Goal: Information Seeking & Learning: Learn about a topic

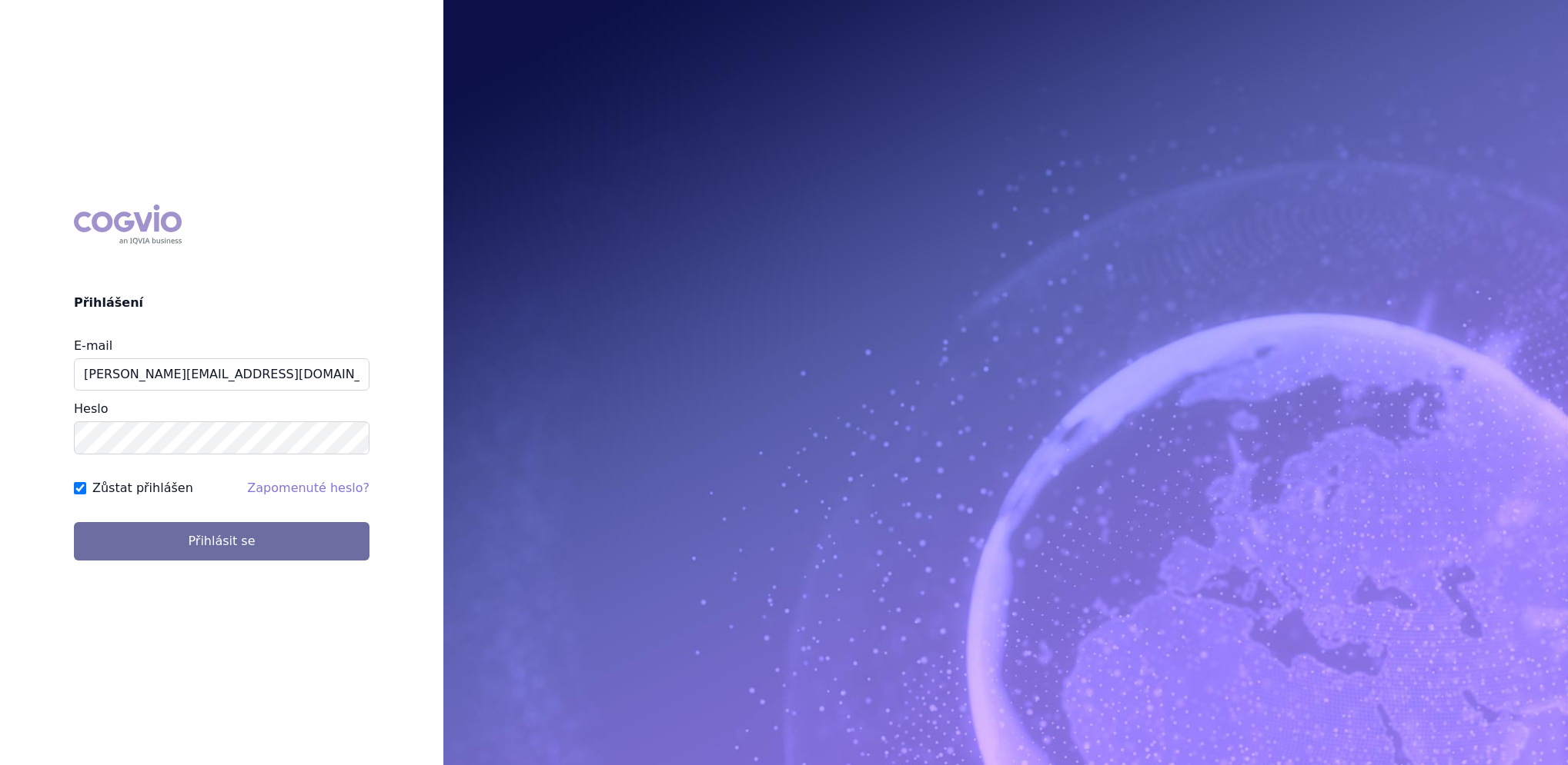
click at [143, 539] on button "Přihlásit se" at bounding box center [221, 541] width 296 height 39
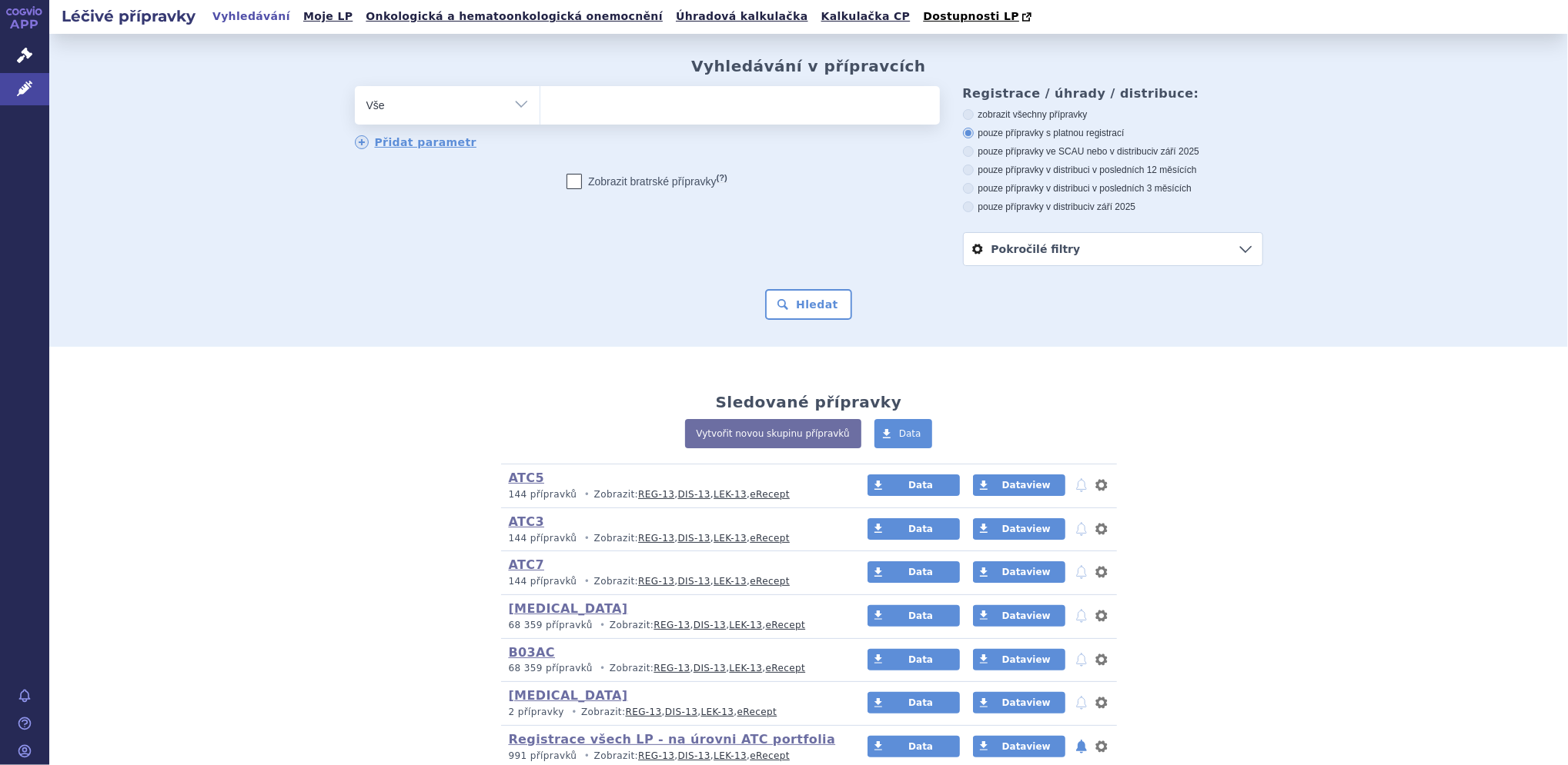
click at [568, 179] on icon at bounding box center [573, 181] width 15 height 15
click at [569, 180] on input "Zobrazit bratrské přípravky (?)" at bounding box center [574, 185] width 10 height 10
click at [567, 182] on icon at bounding box center [573, 181] width 15 height 15
click at [569, 182] on input "Zobrazit bratrské přípravky (?)" at bounding box center [574, 185] width 10 height 10
checkbox input "false"
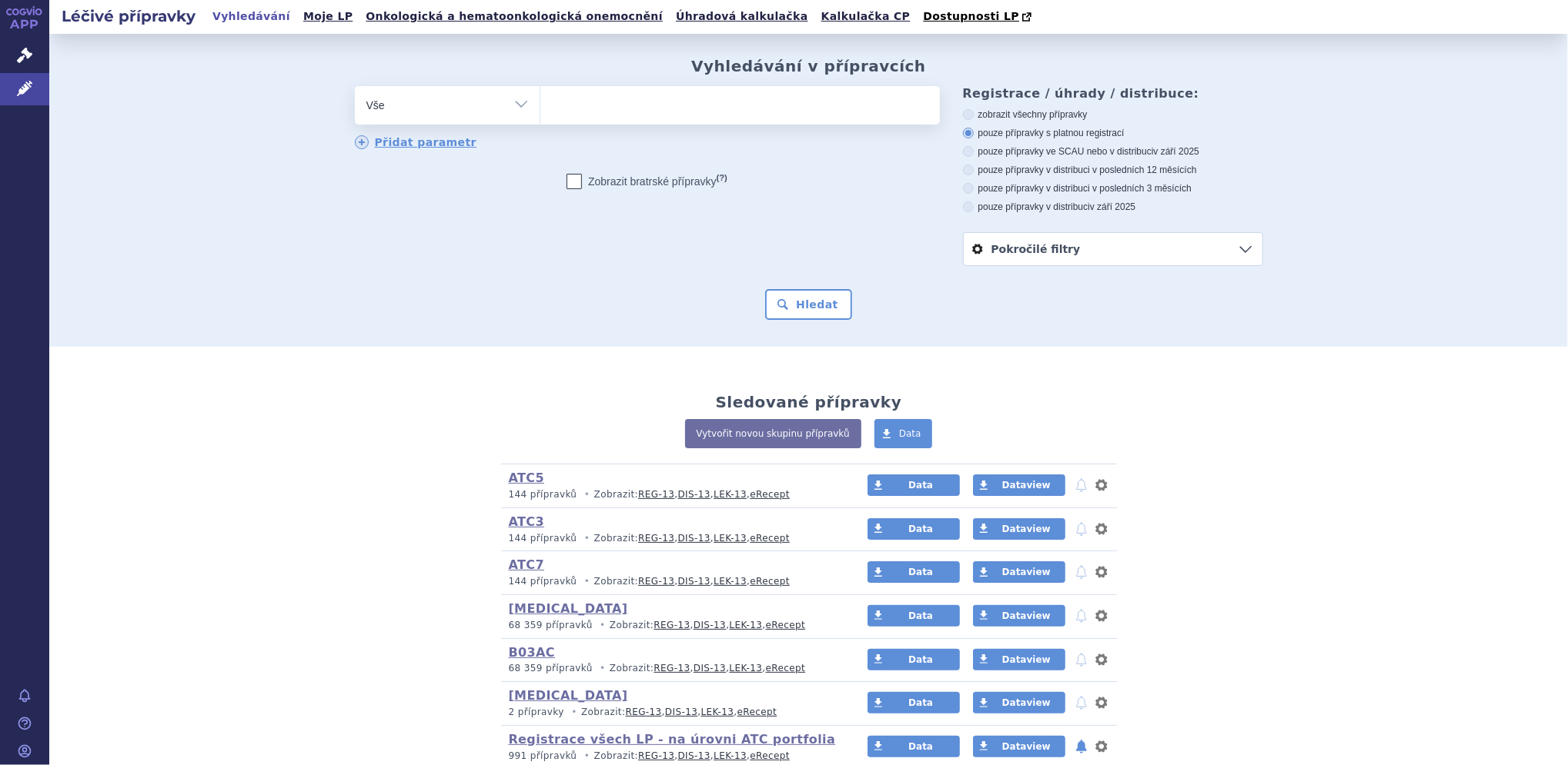
click at [641, 91] on ul at bounding box center [739, 102] width 399 height 32
click at [540, 91] on select at bounding box center [539, 104] width 1 height 39
click at [445, 107] on select "Vše Přípravek/SUKL kód MAH VPOIS ATC/Aktivní látka Léková forma Síla" at bounding box center [448, 104] width 185 height 35
select select "filter-product"
click at [355, 87] on select "Vše Přípravek/SUKL kód MAH VPOIS ATC/Aktivní látka Léková forma Síla" at bounding box center [448, 104] width 185 height 35
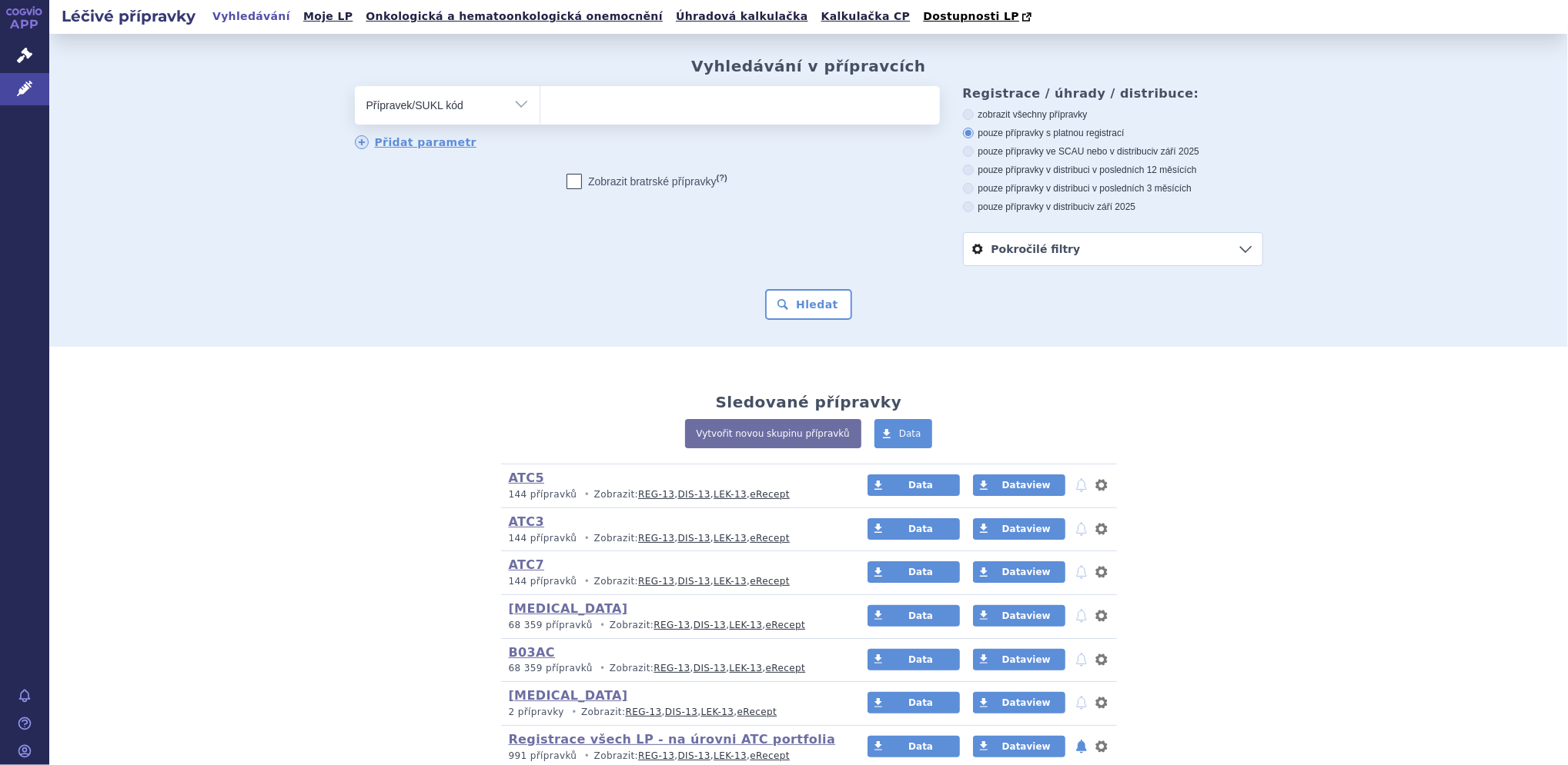
click at [594, 114] on ul at bounding box center [739, 102] width 399 height 32
click at [540, 114] on select at bounding box center [539, 104] width 1 height 39
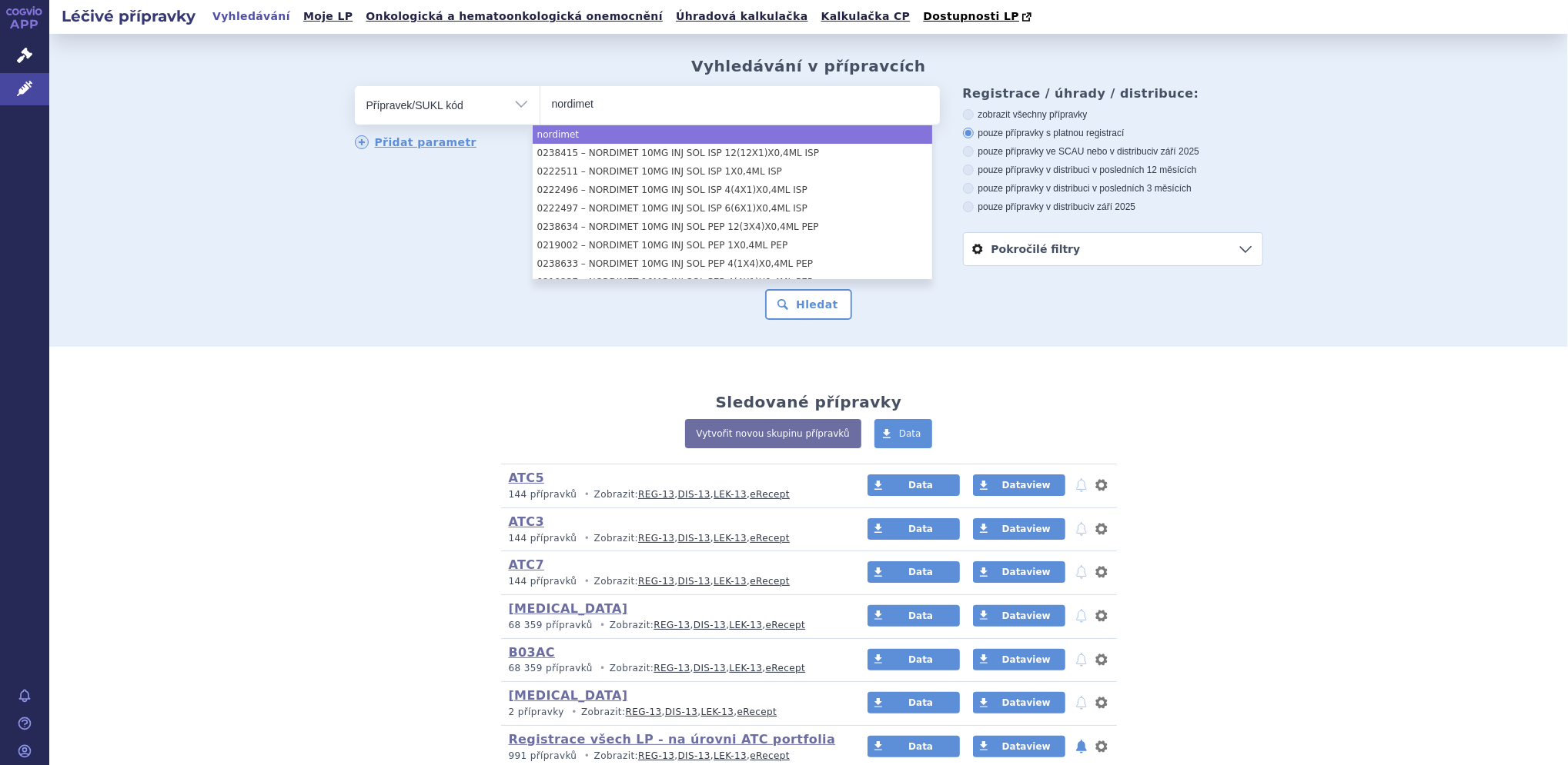
type input "nordimet"
select select "nordimet"
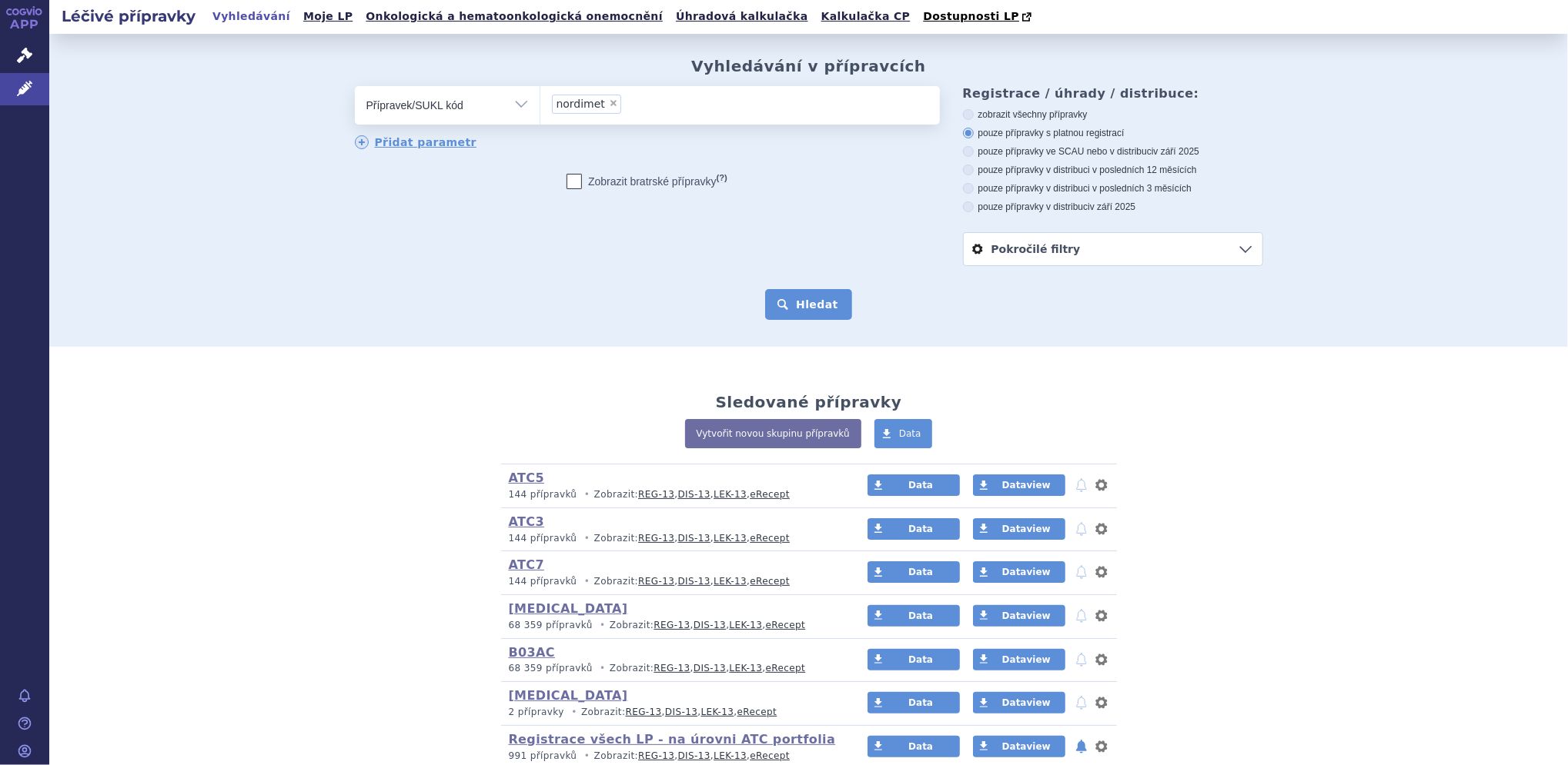
click at [797, 305] on button "Hledat" at bounding box center [808, 304] width 87 height 31
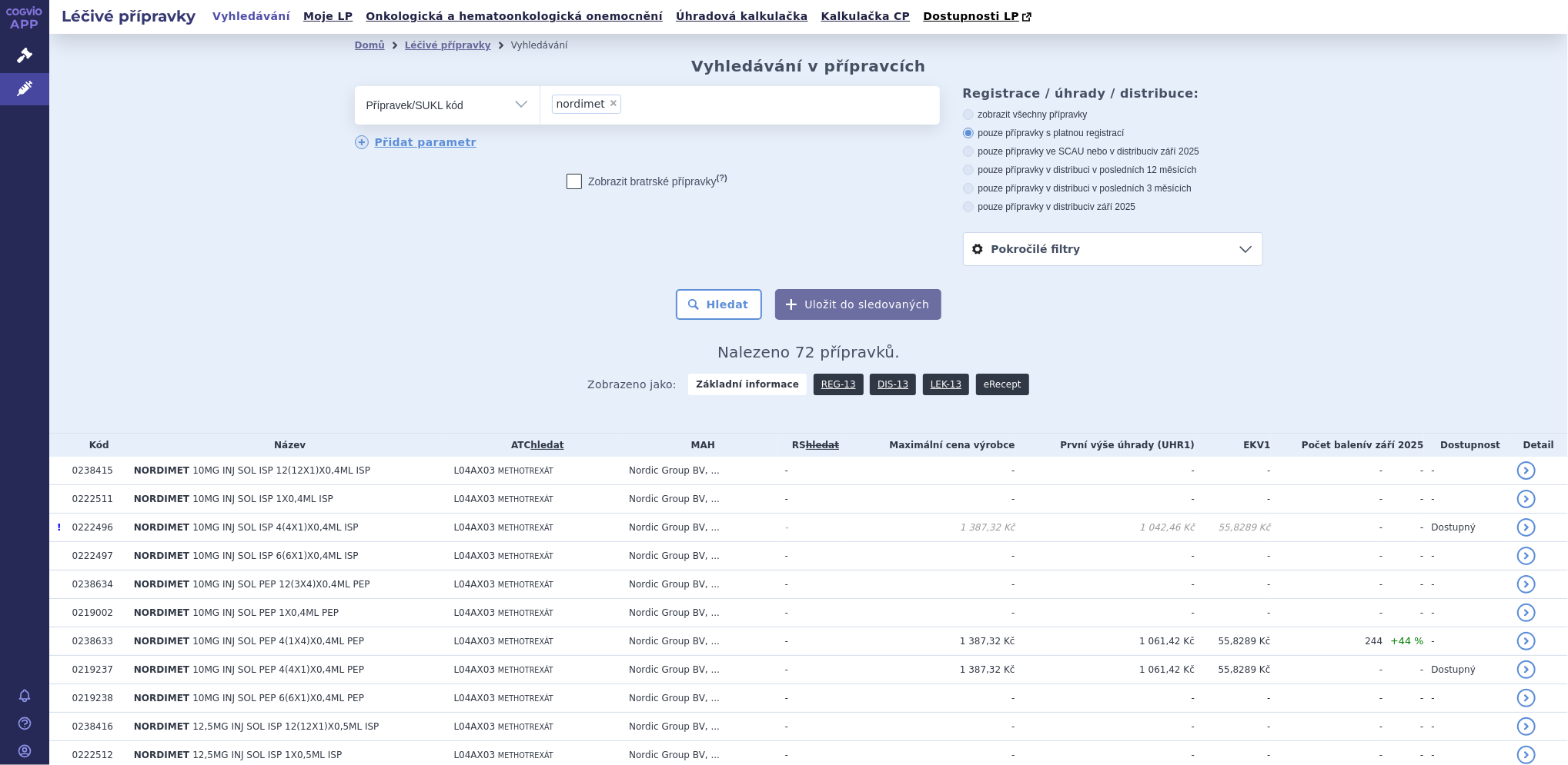
click at [981, 390] on link "eRecept" at bounding box center [1002, 384] width 53 height 21
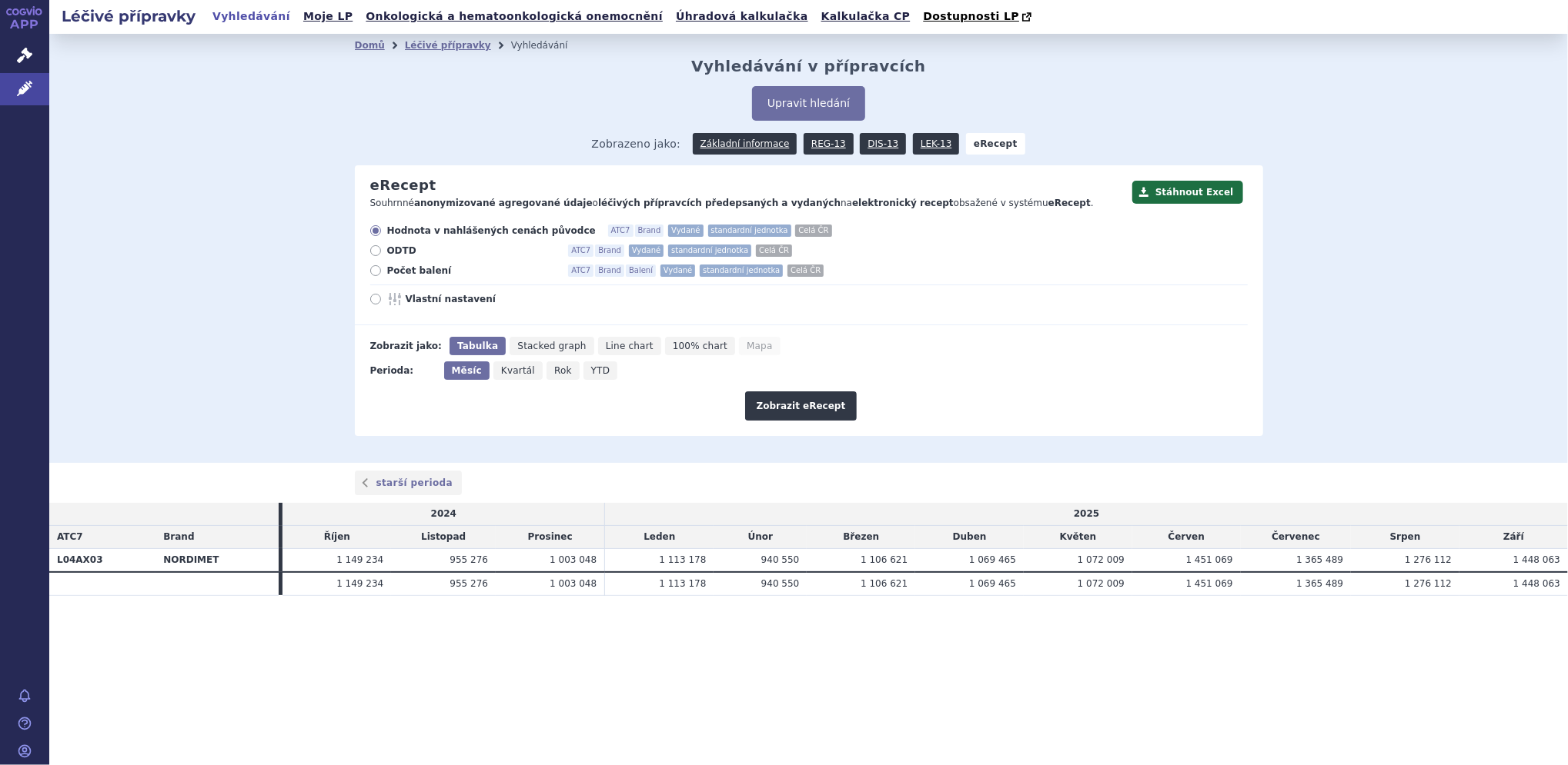
click at [378, 303] on icon at bounding box center [376, 300] width 11 height 11
click at [378, 303] on input "Vlastní nastavení" at bounding box center [376, 301] width 10 height 10
radio input "true"
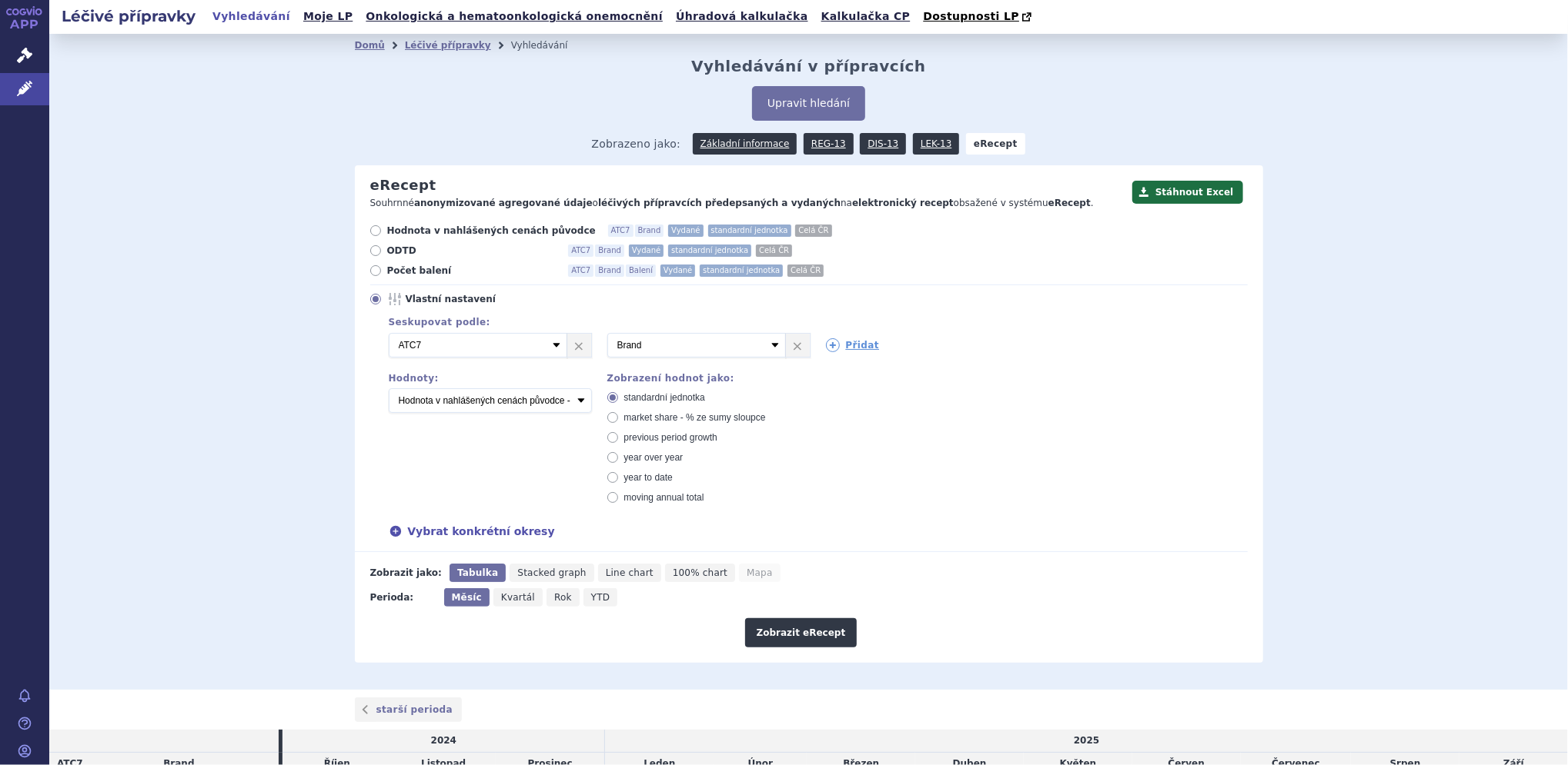
click at [370, 273] on icon at bounding box center [376, 271] width 11 height 11
click at [372, 273] on input "Počet balení ATC7 Brand Balení Vydané standardní jednotka Celá ČR" at bounding box center [376, 273] width 10 height 10
radio input "true"
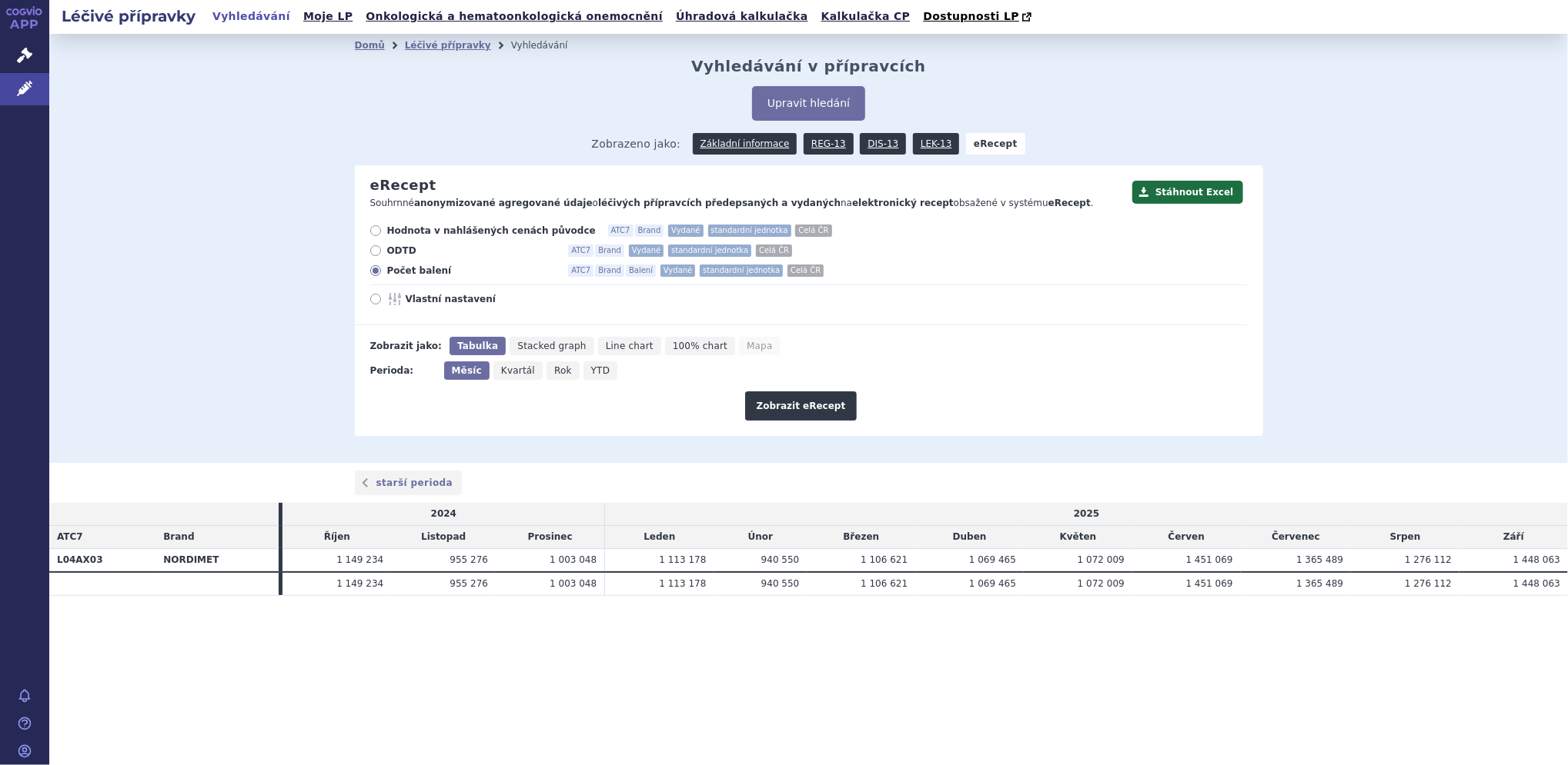
click at [376, 304] on icon at bounding box center [376, 300] width 11 height 11
click at [376, 304] on input "Vlastní nastavení" at bounding box center [376, 301] width 10 height 10
radio input "true"
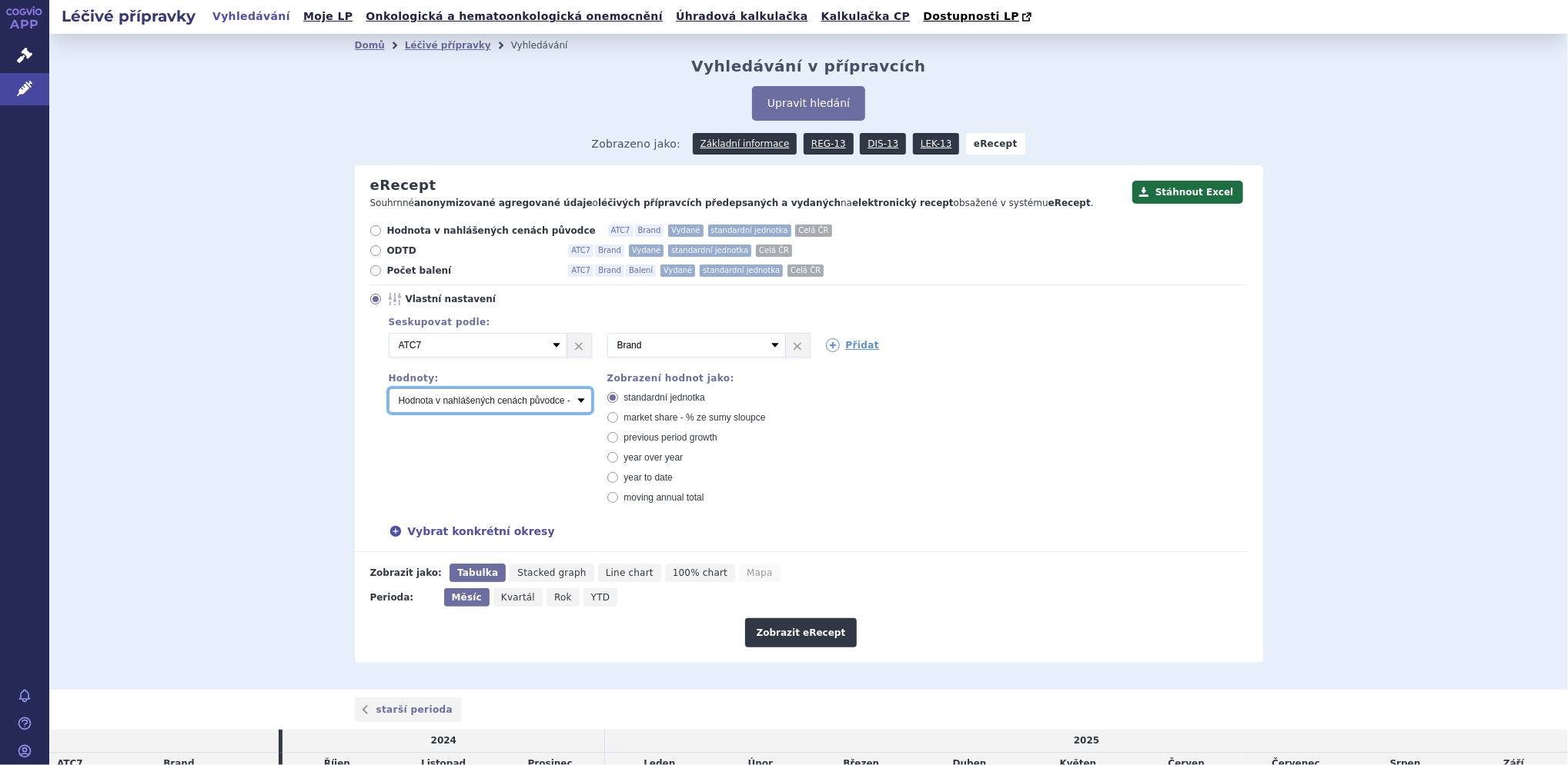
click at [477, 405] on select "Počet balení - vydané Hodnota v nahlášených cenách původce - vydané [DIS-13] Ho…" at bounding box center [490, 401] width 203 height 24
select select "predepsanePackages"
click at [389, 389] on select "Počet balení - vydané Hodnota v nahlášených cenách původce - vydané [DIS-13] Ho…" at bounding box center [490, 401] width 203 height 24
click at [530, 406] on select "Počet balení - vydané Hodnota v nahlášených cenách původce - vydané [DIS-13] Ho…" at bounding box center [490, 401] width 203 height 24
click at [536, 394] on select "Počet balení - vydané Hodnota v nahlášených cenách původce - vydané [DIS-13] Ho…" at bounding box center [490, 401] width 203 height 24
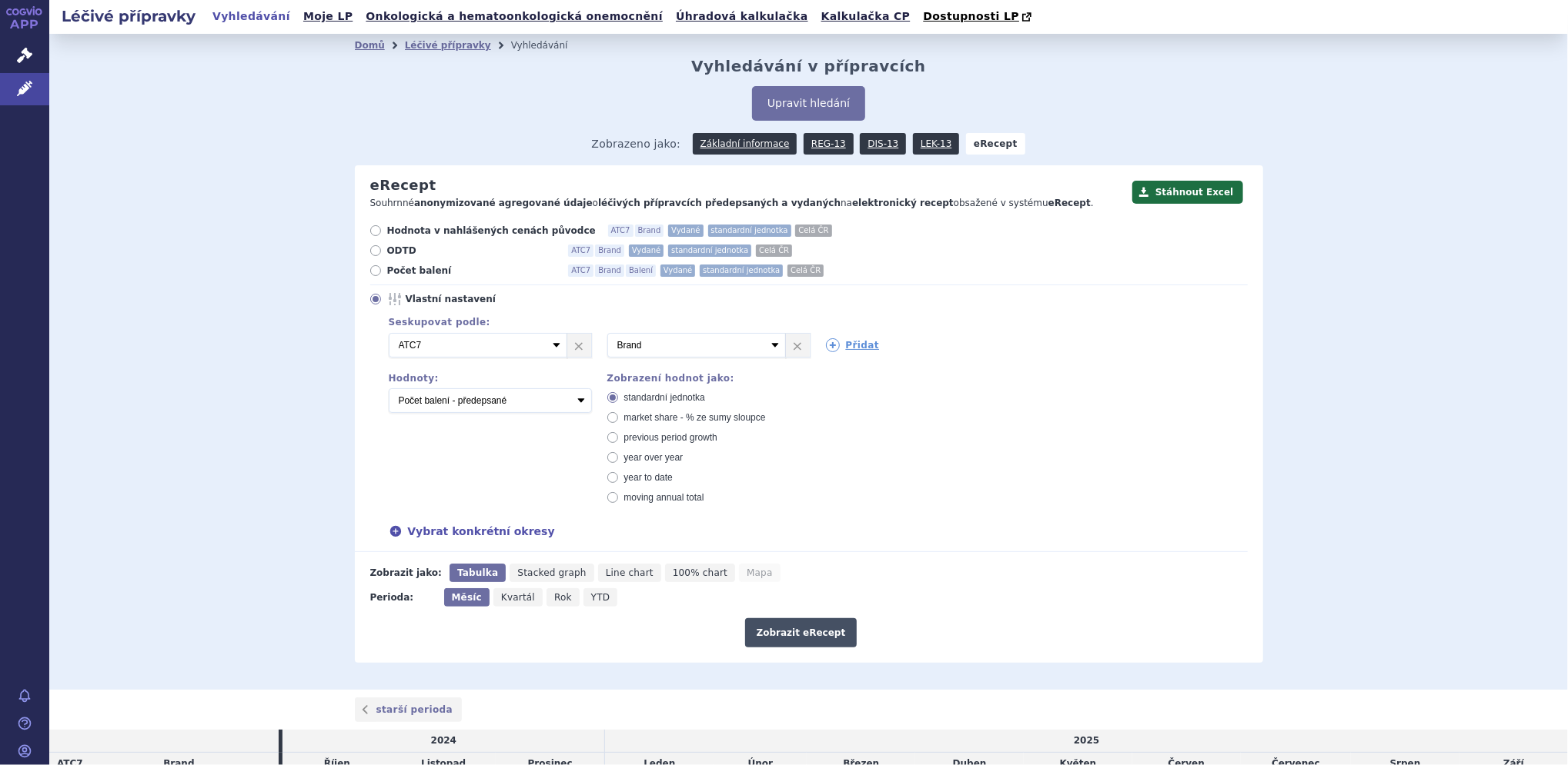
click at [808, 636] on button "Zobrazit eRecept" at bounding box center [801, 633] width 112 height 29
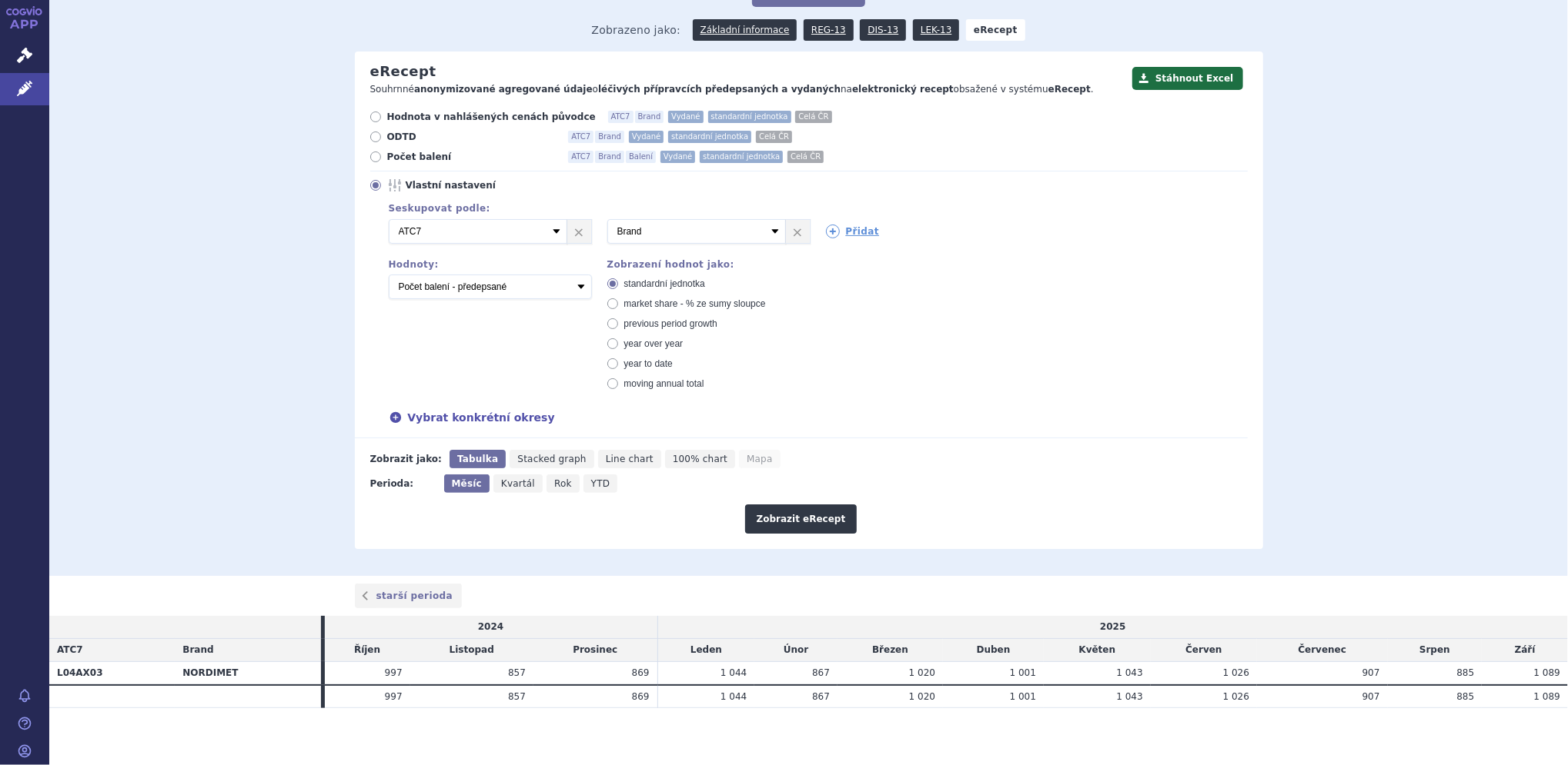
scroll to position [119, 0]
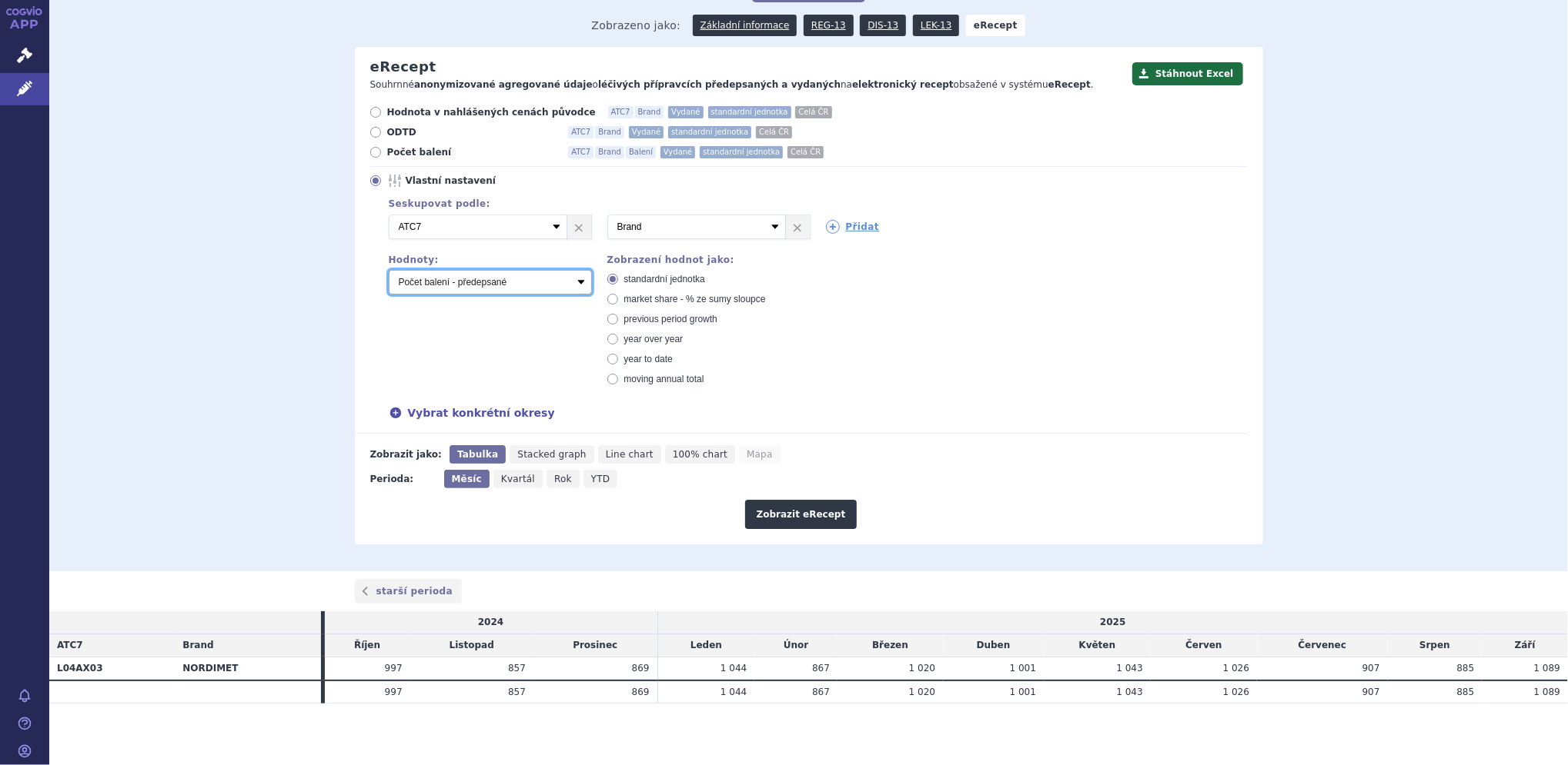
click at [452, 282] on select "Počet balení - vydané Hodnota v nahlášených cenách původce - vydané [DIS-13] Ho…" at bounding box center [490, 282] width 203 height 24
select select "vydanePackages"
click at [389, 271] on select "Počet balení - vydané Hodnota v nahlášených cenách původce - vydané [DIS-13] Ho…" at bounding box center [490, 282] width 203 height 24
click at [780, 508] on button "Zobrazit eRecept" at bounding box center [801, 514] width 112 height 29
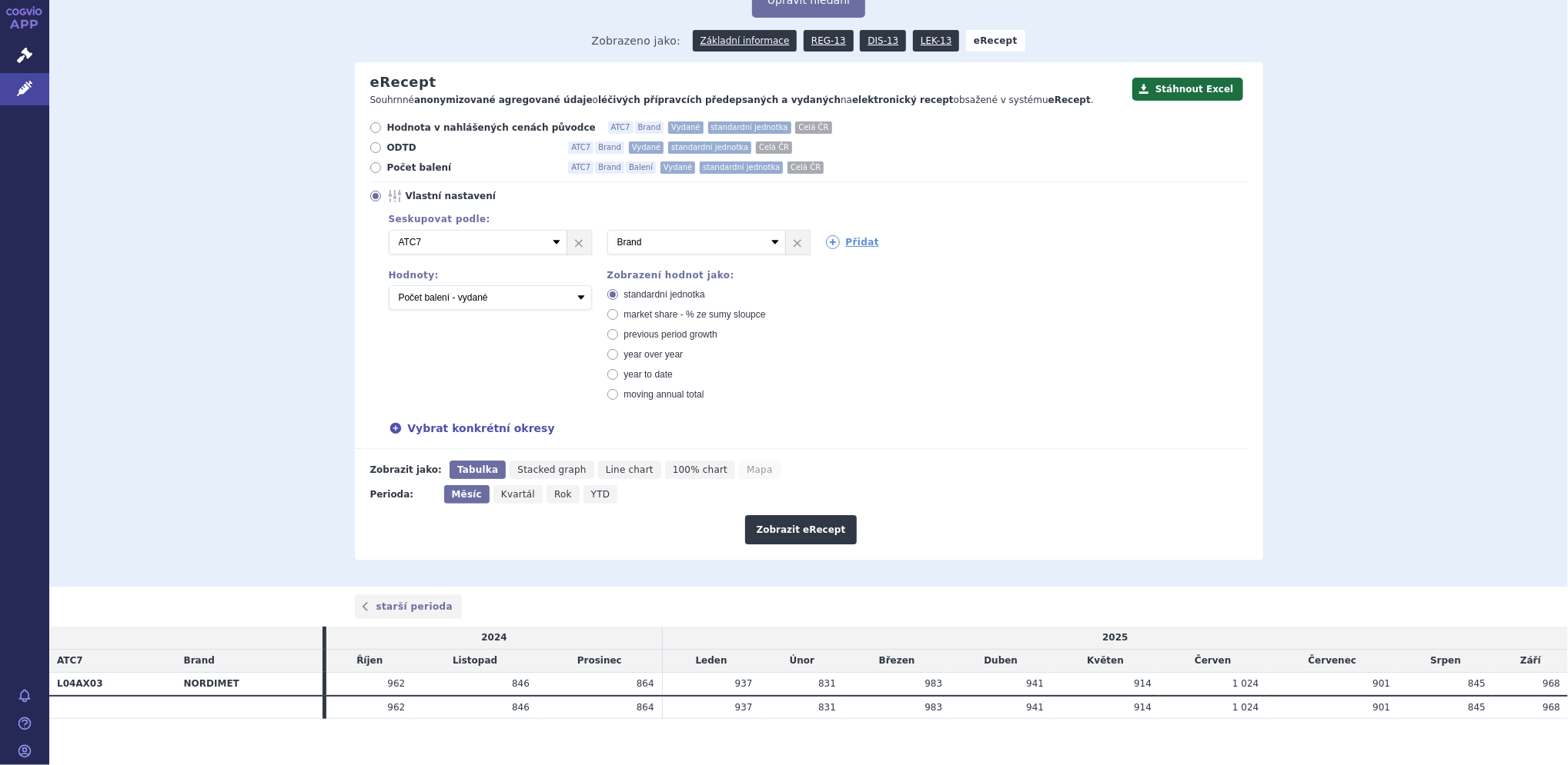
scroll to position [119, 0]
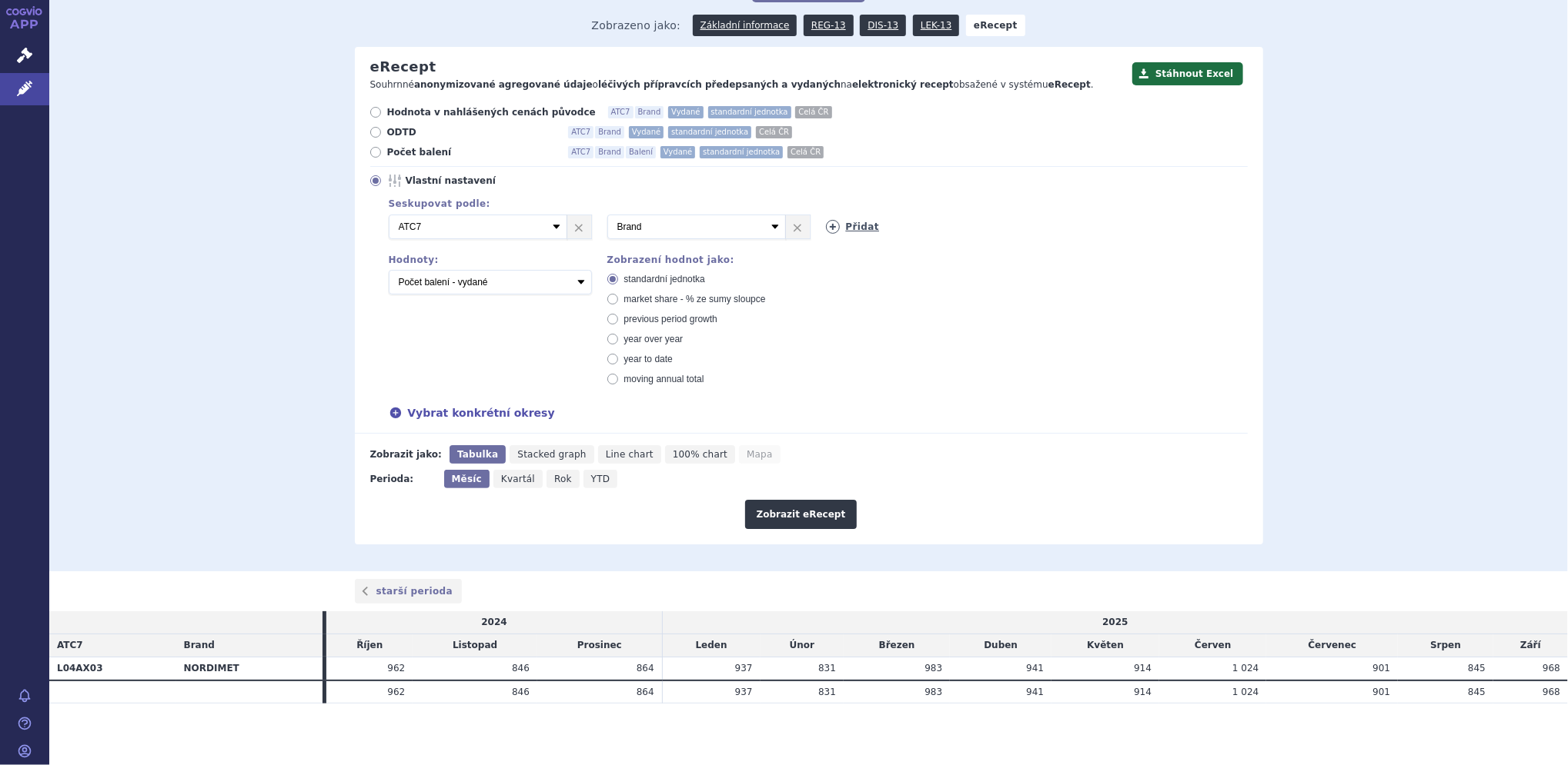
click at [854, 228] on link "Přidat" at bounding box center [852, 227] width 54 height 14
click at [915, 220] on select "Vyberte groupování ATC3 ATC5 ATC7 Brand Balení Síla Forma SÚKL kód MAH VPOIS Re…" at bounding box center [915, 227] width 179 height 24
select select "dosageStrength"
click at [826, 215] on select "Vyberte groupování ATC3 ATC5 ATC7 Brand Balení Síla Forma SÚKL kód MAH VPOIS Re…" at bounding box center [915, 227] width 179 height 24
click at [425, 284] on select "Počet balení - vydané Hodnota v nahlášených cenách původce - vydané [DIS-13] Ho…" at bounding box center [490, 282] width 203 height 24
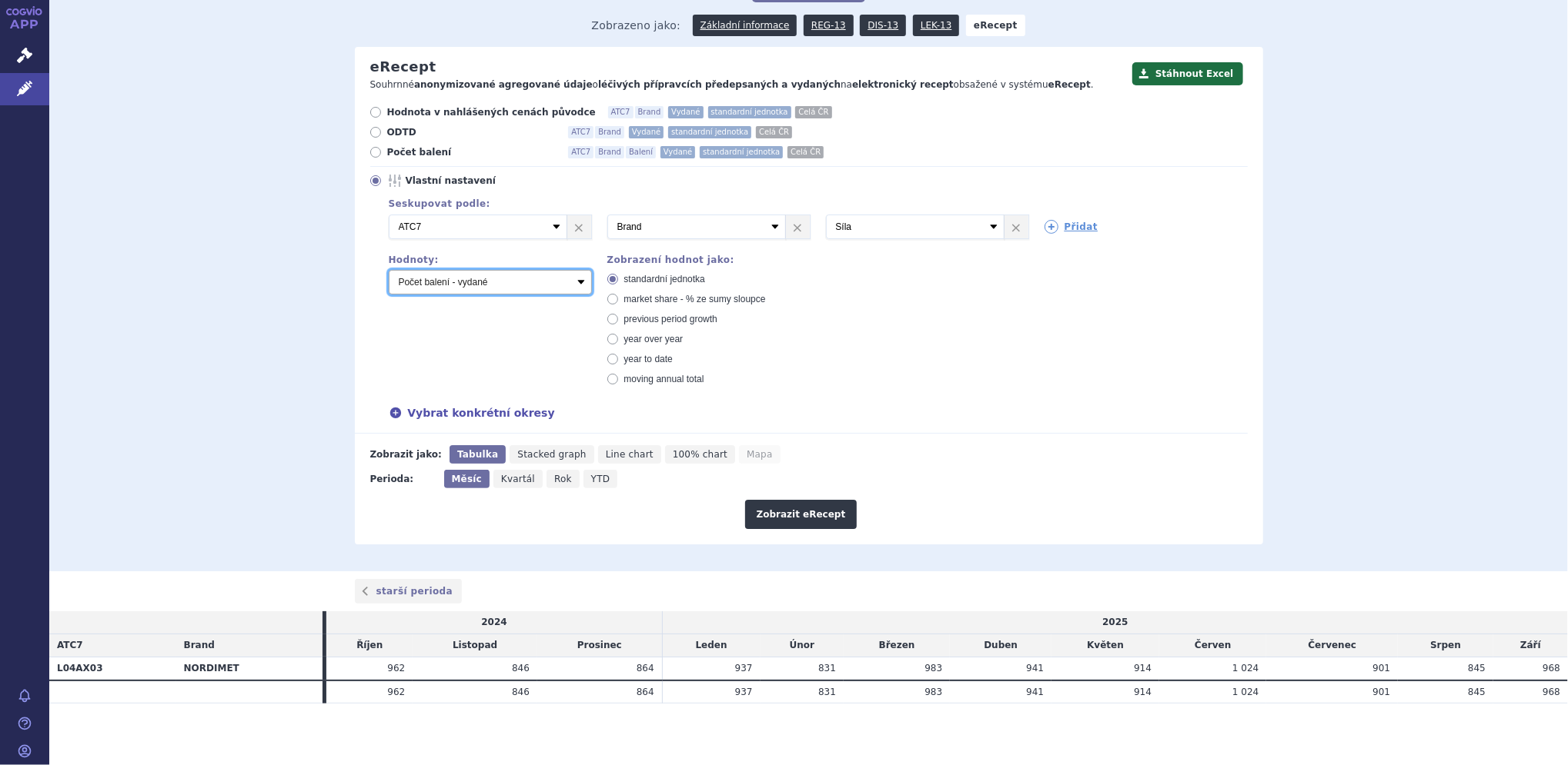
select select "rozdilPackages"
click at [389, 271] on select "Počet balení - vydané Hodnota v nahlášených cenách původce - vydané [DIS-13] Ho…" at bounding box center [490, 282] width 203 height 24
click at [800, 514] on button "Zobrazit eRecept" at bounding box center [801, 514] width 112 height 29
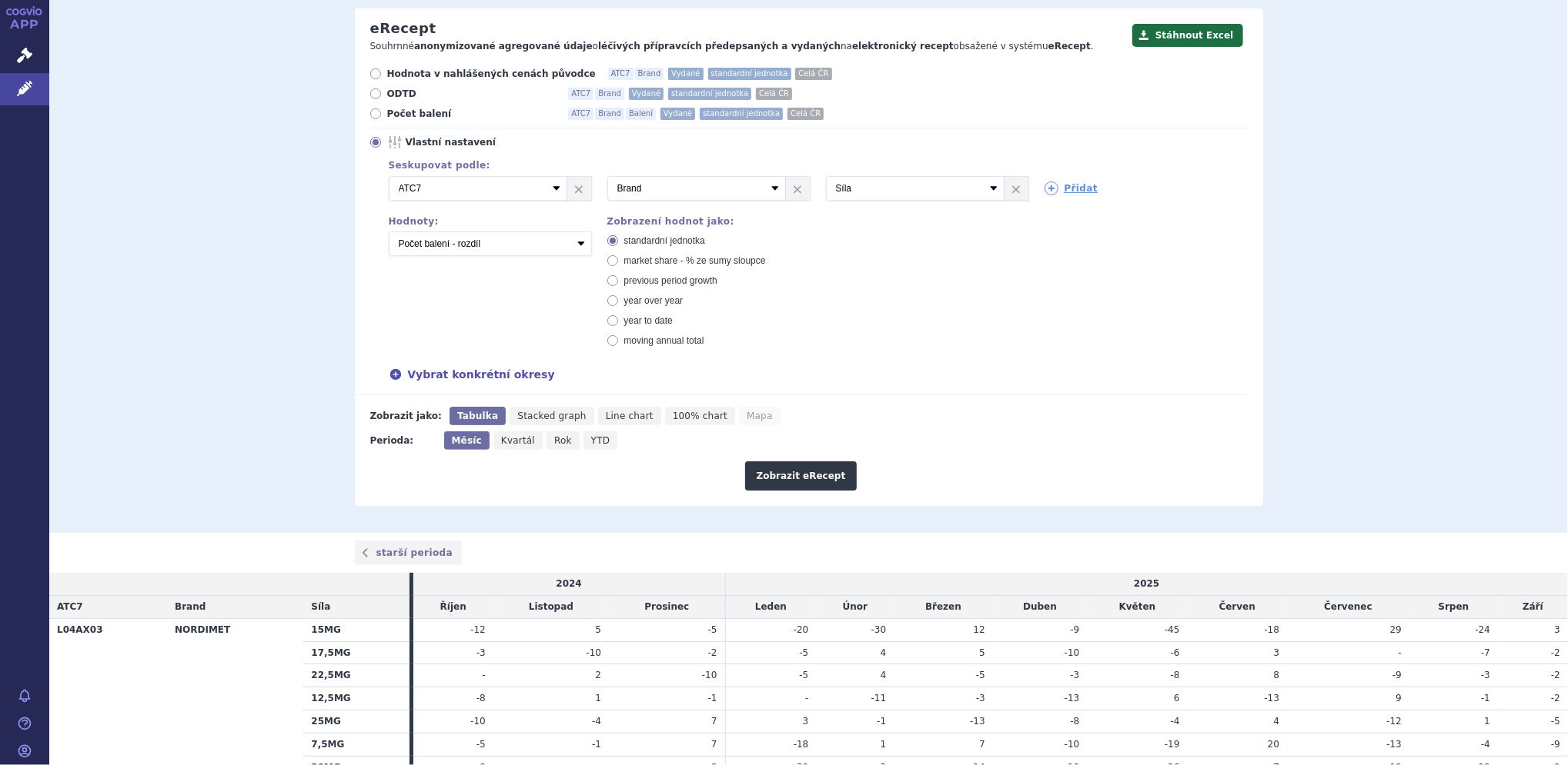
scroll to position [145, 0]
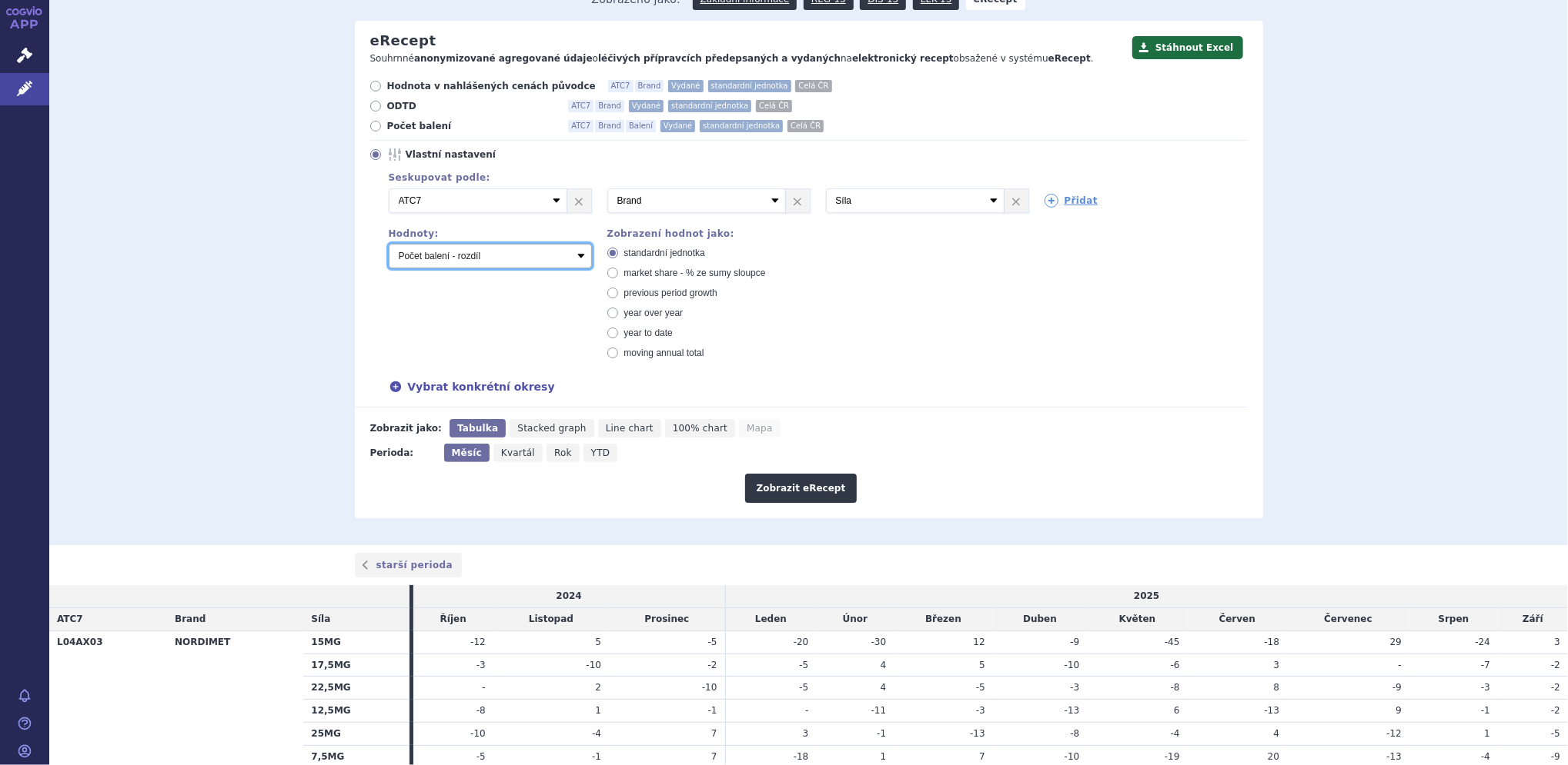
click at [572, 256] on select "Počet balení - vydané Hodnota v nahlášených cenách původce - vydané [DIS-13] Ho…" at bounding box center [490, 256] width 203 height 24
click at [1071, 206] on link "Přidat" at bounding box center [1071, 201] width 54 height 14
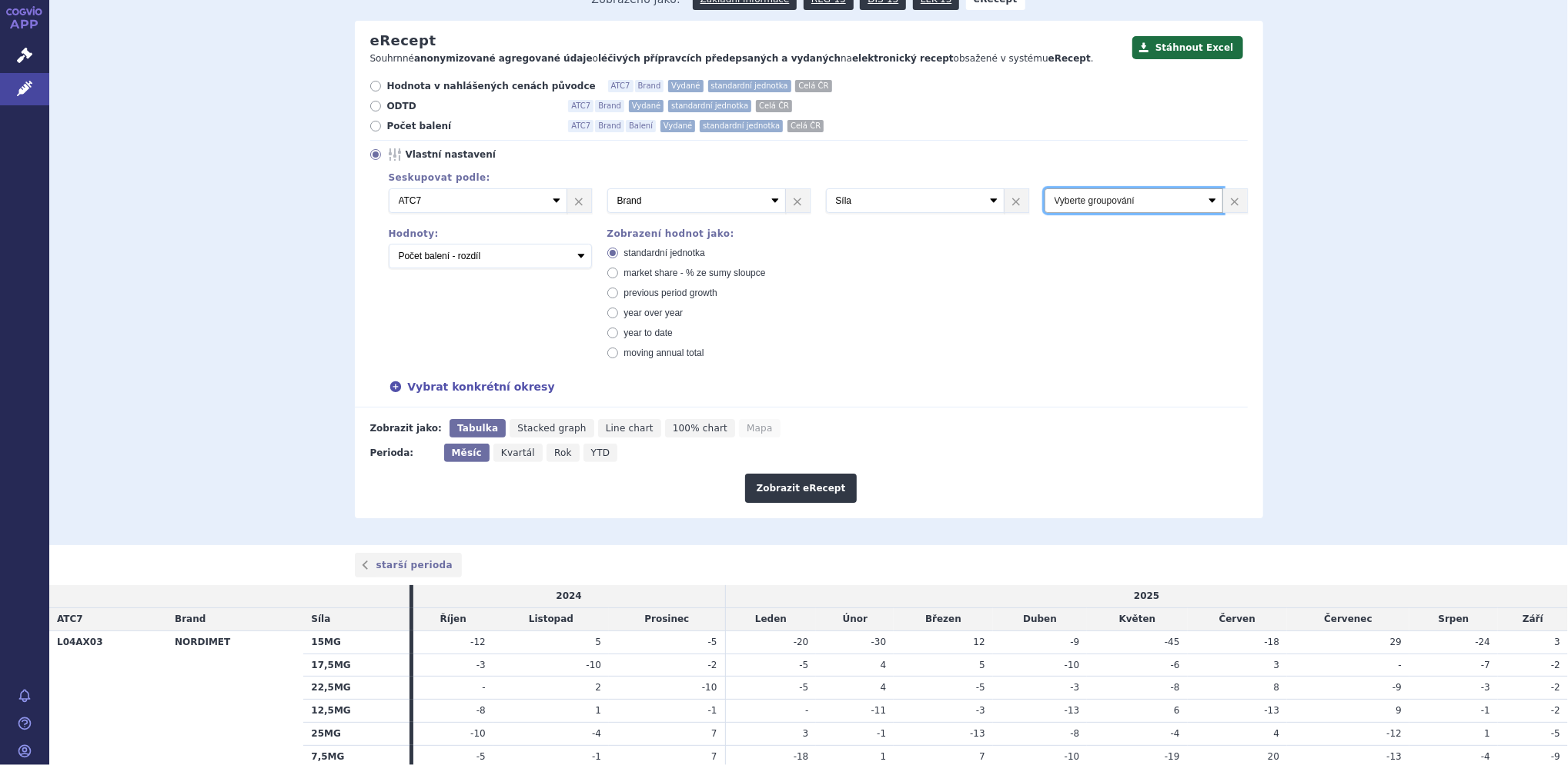
drag, startPoint x: 1096, startPoint y: 203, endPoint x: 1071, endPoint y: 206, distance: 25.2
click at [1071, 206] on select "Vyberte groupování ATC3 ATC5 ATC7 Brand Balení Síla Forma SÚKL kód MAH VPOIS Re…" at bounding box center [1134, 200] width 179 height 24
select select "districtName"
click at [1045, 188] on select "Vyberte groupování ATC3 ATC5 ATC7 Brand Balení Síla Forma SÚKL kód MAH VPOIS Re…" at bounding box center [1134, 200] width 179 height 24
click at [806, 487] on button "Zobrazit eRecept" at bounding box center [801, 488] width 112 height 29
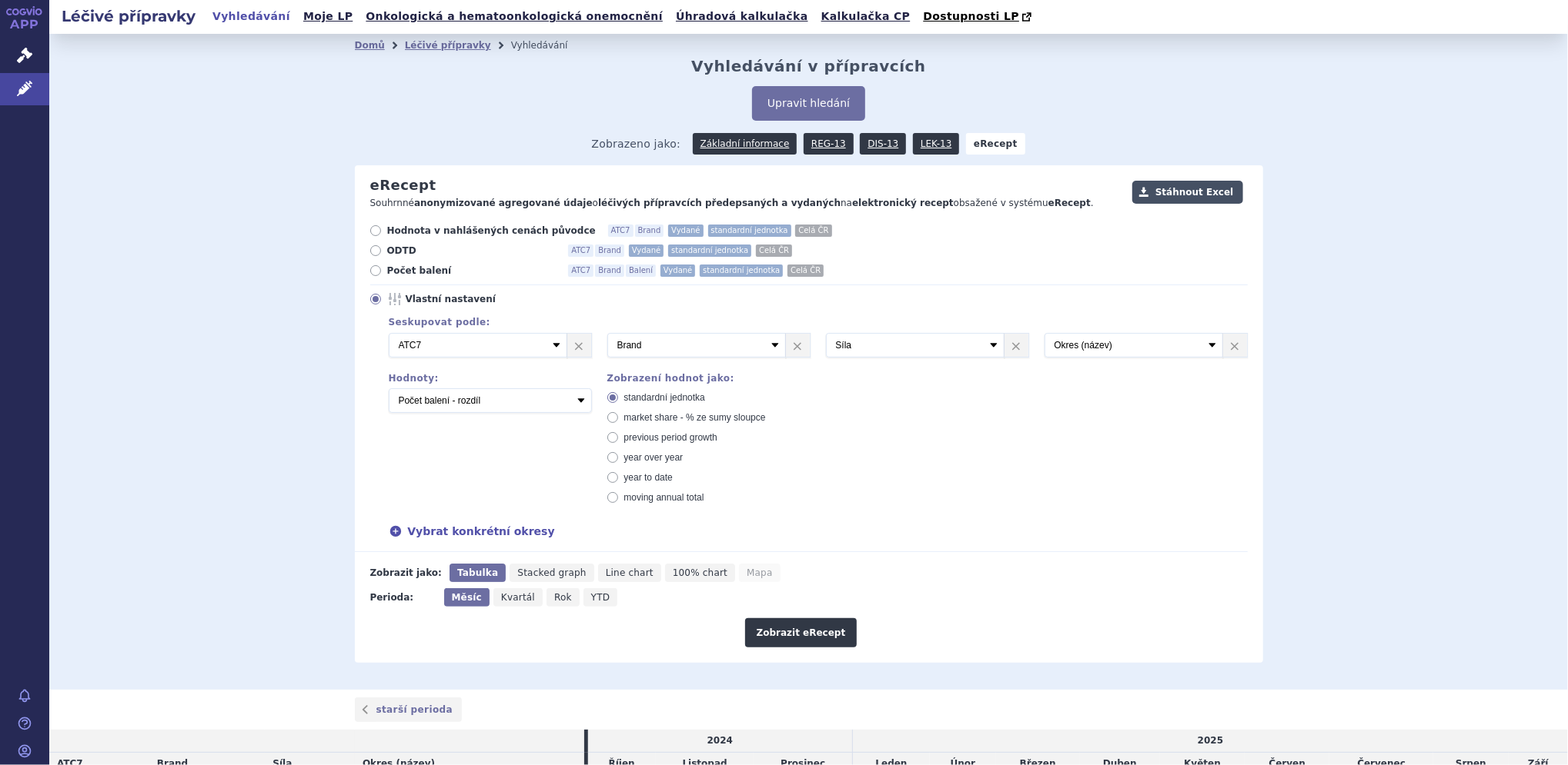
click at [1184, 196] on button "Stáhnout Excel" at bounding box center [1188, 192] width 111 height 23
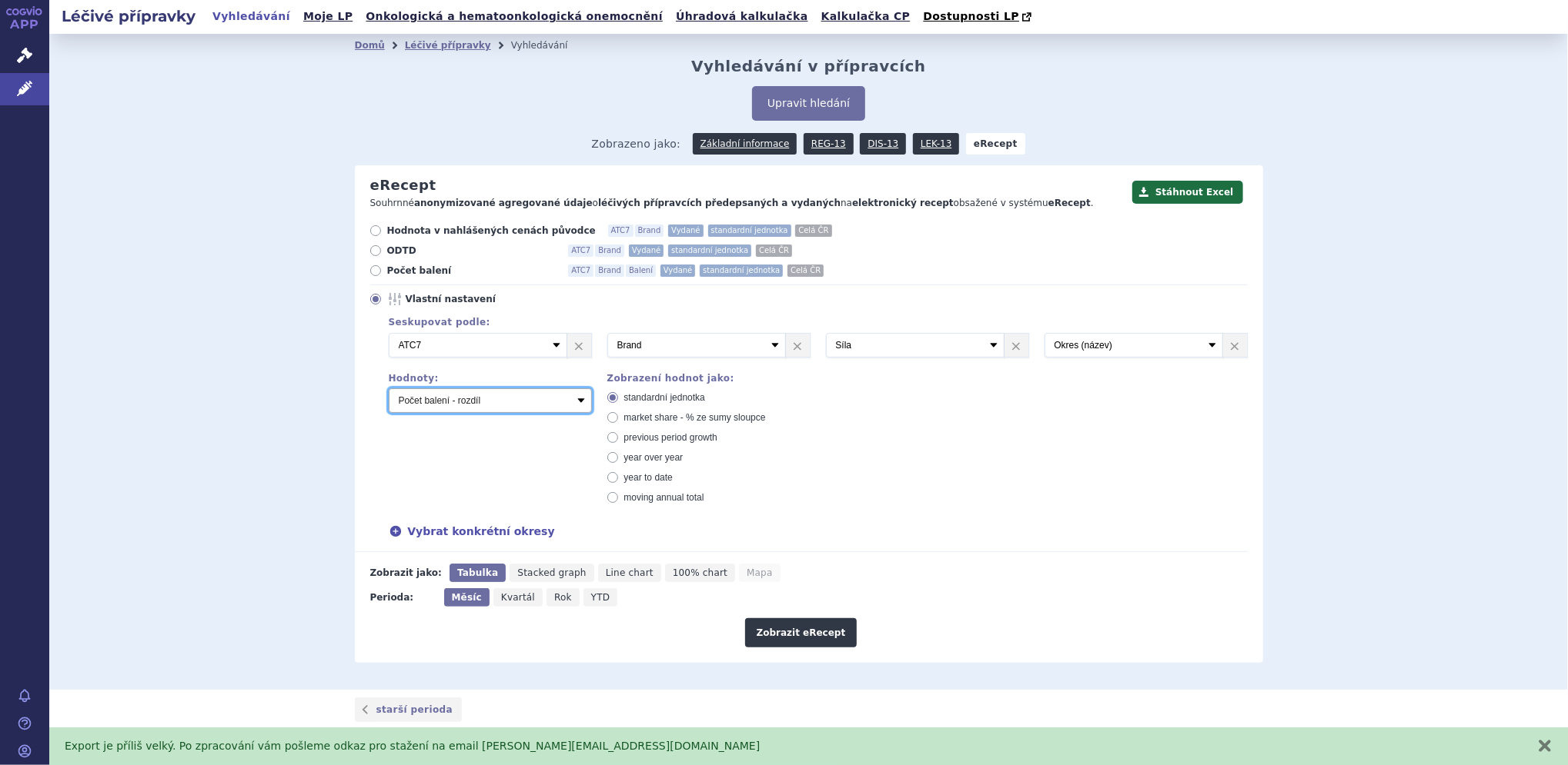
click at [478, 400] on select "Počet balení - vydané Hodnota v nahlášených cenách původce - vydané [DIS-13] Ho…" at bounding box center [490, 401] width 203 height 24
select select "vydanePackages"
click at [389, 389] on select "Počet balení - vydané Hodnota v nahlášených cenách původce - vydané [DIS-13] Ho…" at bounding box center [490, 401] width 203 height 24
click at [1007, 344] on link "×" at bounding box center [1016, 345] width 24 height 23
click at [805, 635] on button "Zobrazit eRecept" at bounding box center [801, 633] width 112 height 29
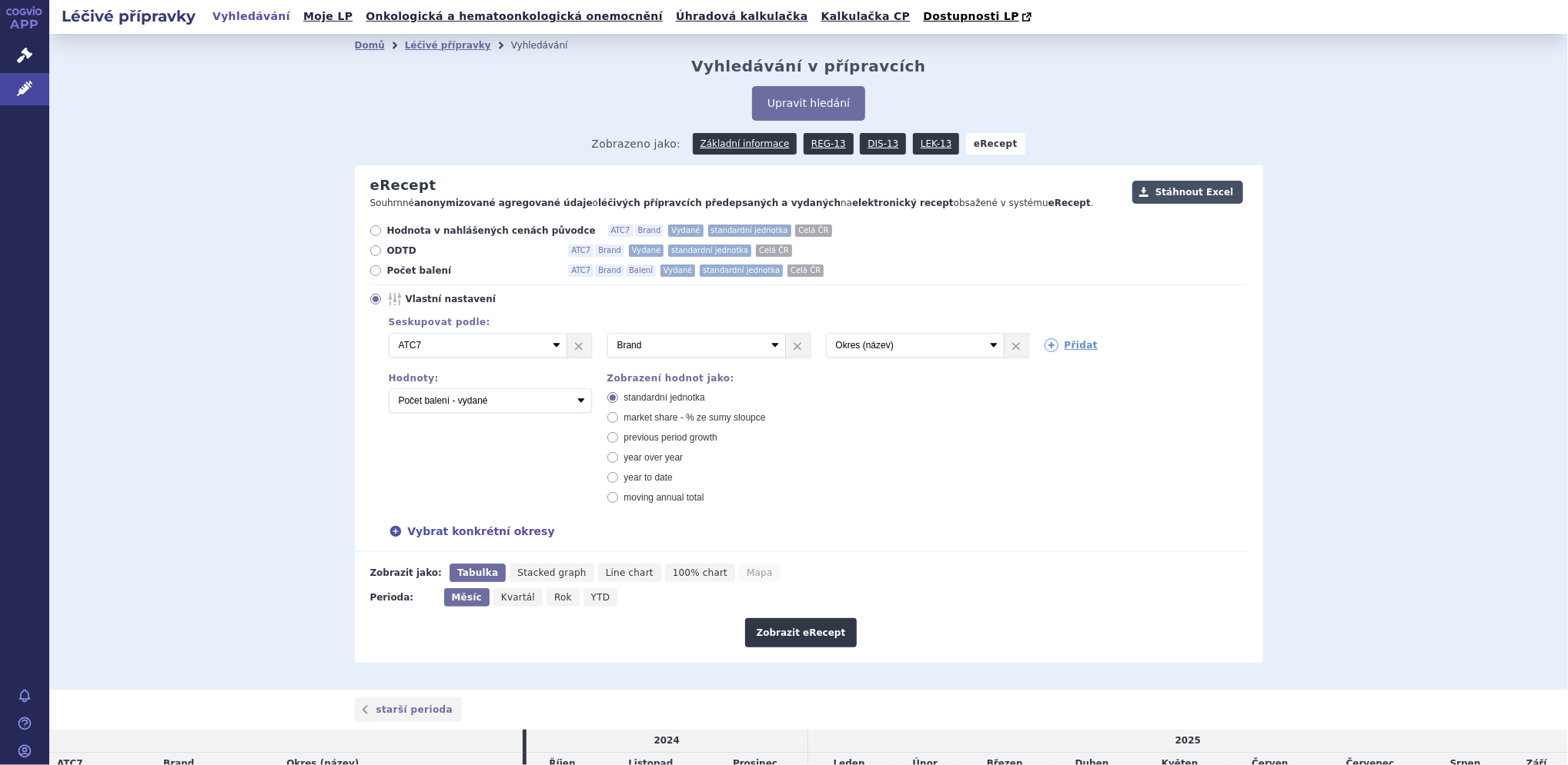
click at [1192, 190] on button "Stáhnout Excel" at bounding box center [1188, 192] width 111 height 23
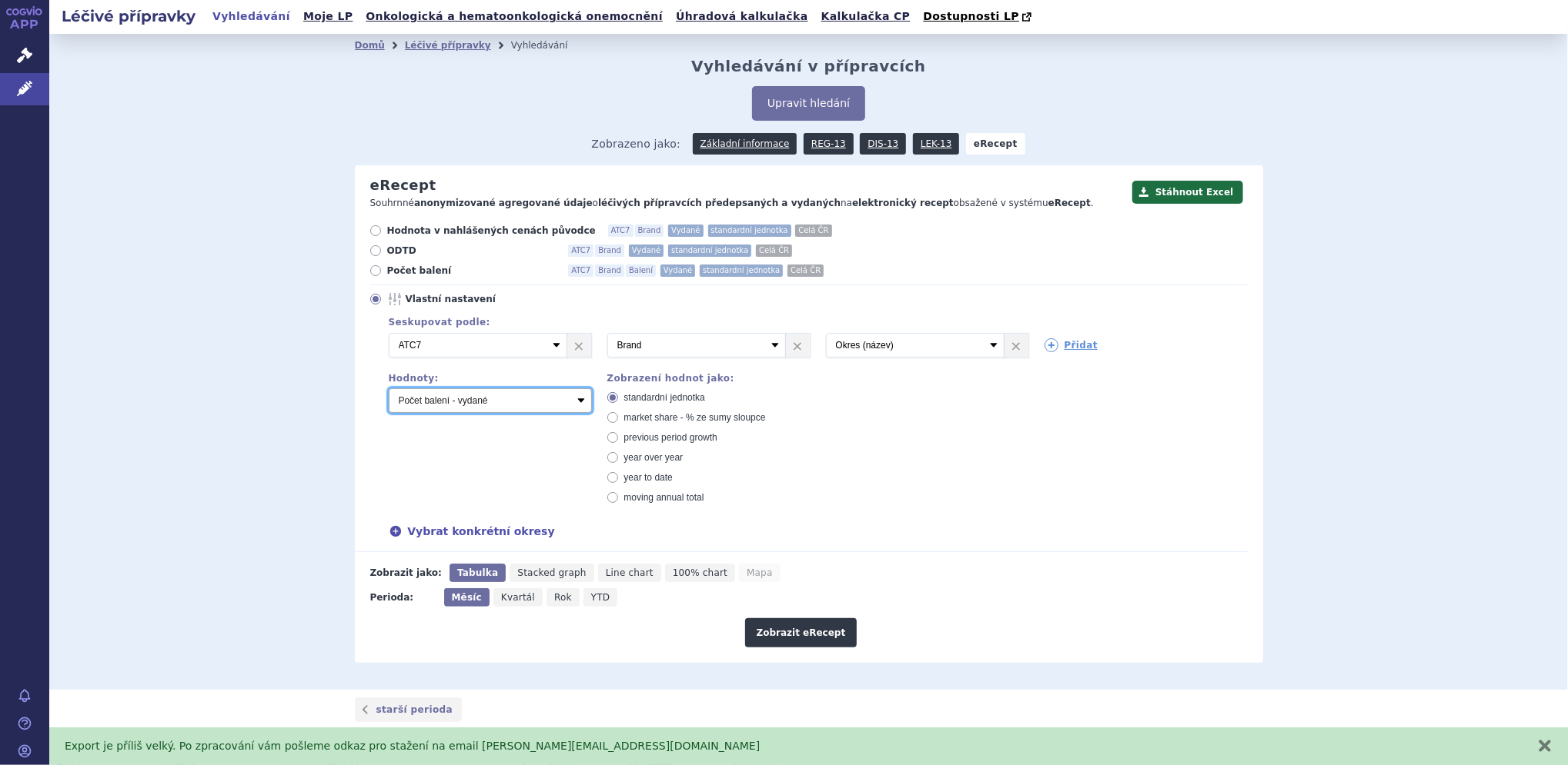
click at [569, 398] on select "Počet balení - vydané Hodnota v nahlášených cenách původce - vydané [DIS-13] Ho…" at bounding box center [490, 401] width 203 height 24
click at [822, 141] on link "REG-13" at bounding box center [828, 143] width 50 height 21
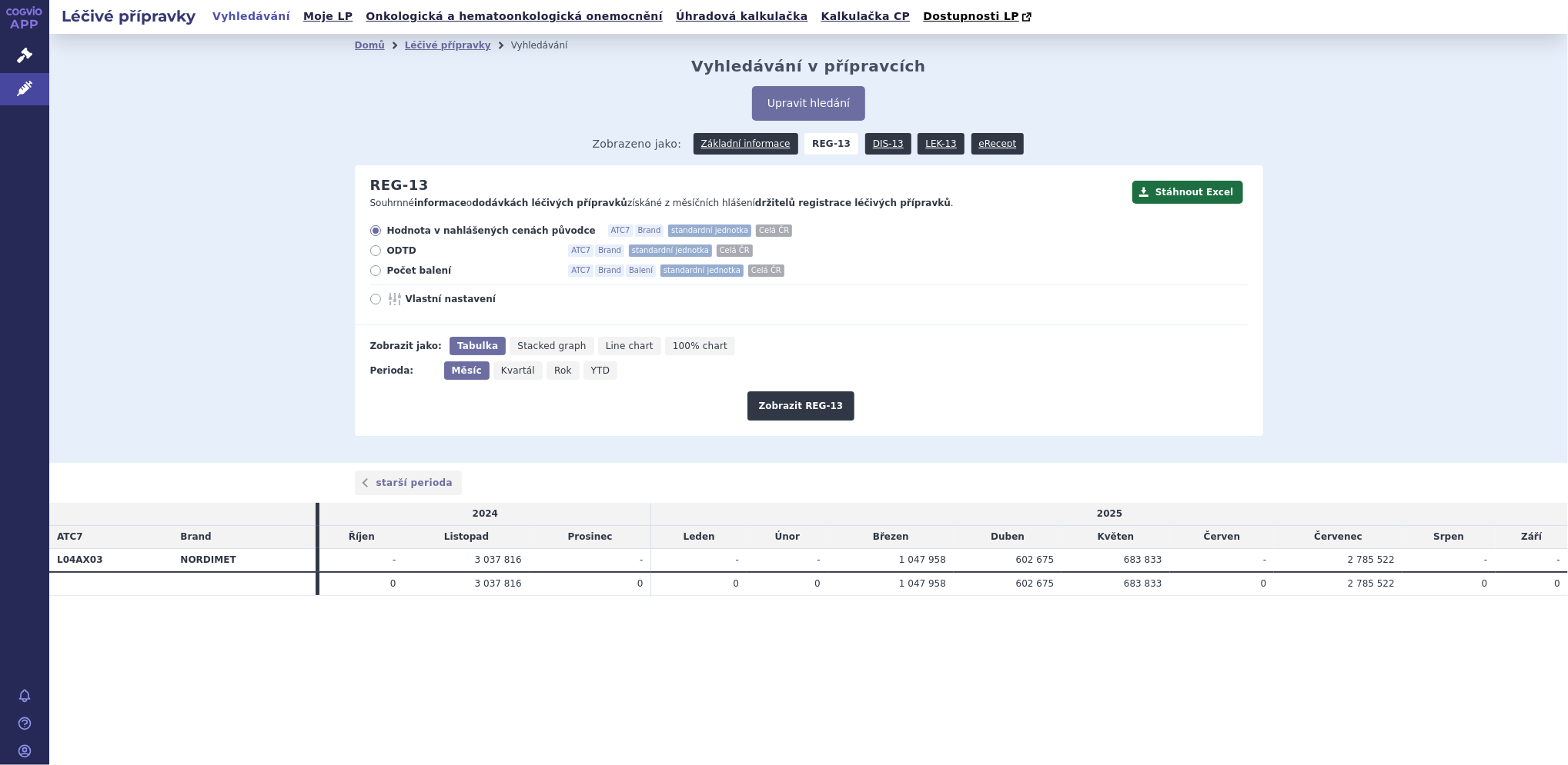
click at [372, 303] on icon at bounding box center [376, 300] width 11 height 11
click at [372, 303] on input "Vlastní nastavení" at bounding box center [376, 301] width 10 height 10
radio input "true"
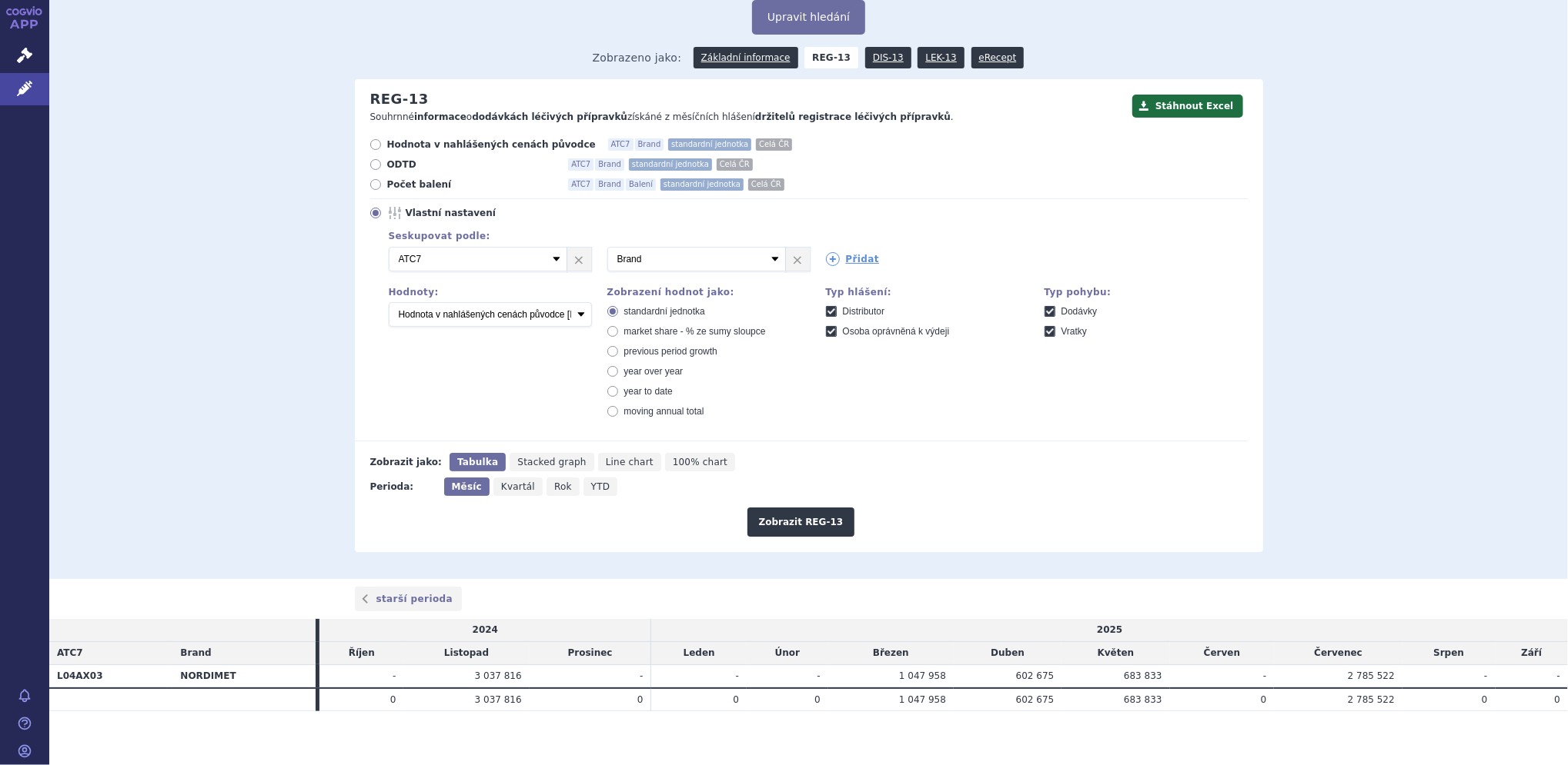
scroll to position [94, 0]
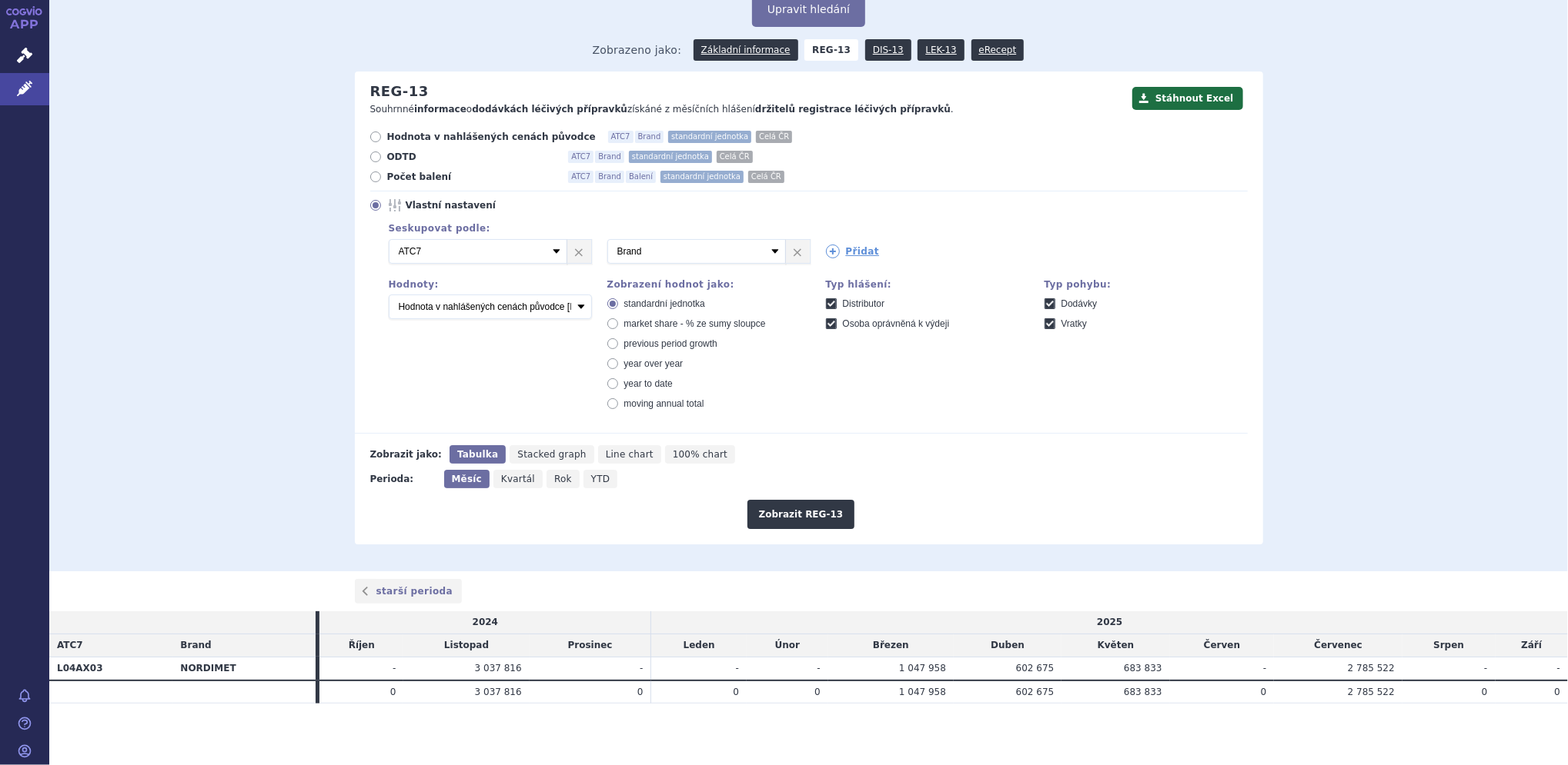
click at [826, 326] on icon at bounding box center [831, 324] width 11 height 11
click at [827, 326] on výdeji "Osoba oprávněná k výdeji" at bounding box center [832, 326] width 10 height 10
checkbox výdeji "false"
click at [1045, 304] on icon at bounding box center [1050, 304] width 11 height 11
click at [1046, 304] on input "Dodávky" at bounding box center [1051, 306] width 10 height 10
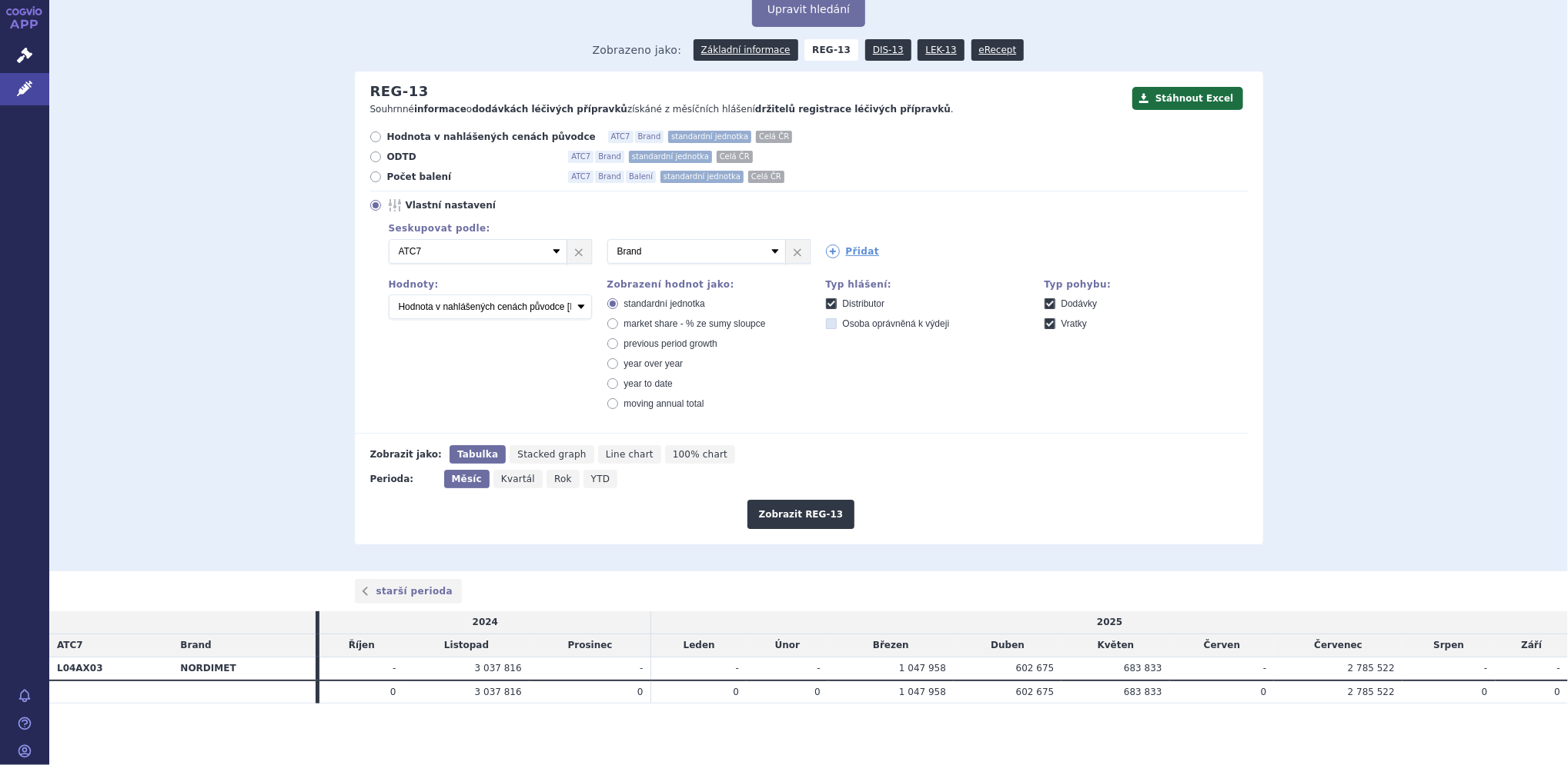
checkbox input "false"
click at [1047, 331] on div "Typ pohybu: Dodávky Vratky" at bounding box center [1138, 308] width 218 height 58
click at [1045, 324] on icon at bounding box center [1050, 324] width 11 height 11
click at [1046, 324] on input "Vratky" at bounding box center [1051, 326] width 10 height 10
checkbox input "false"
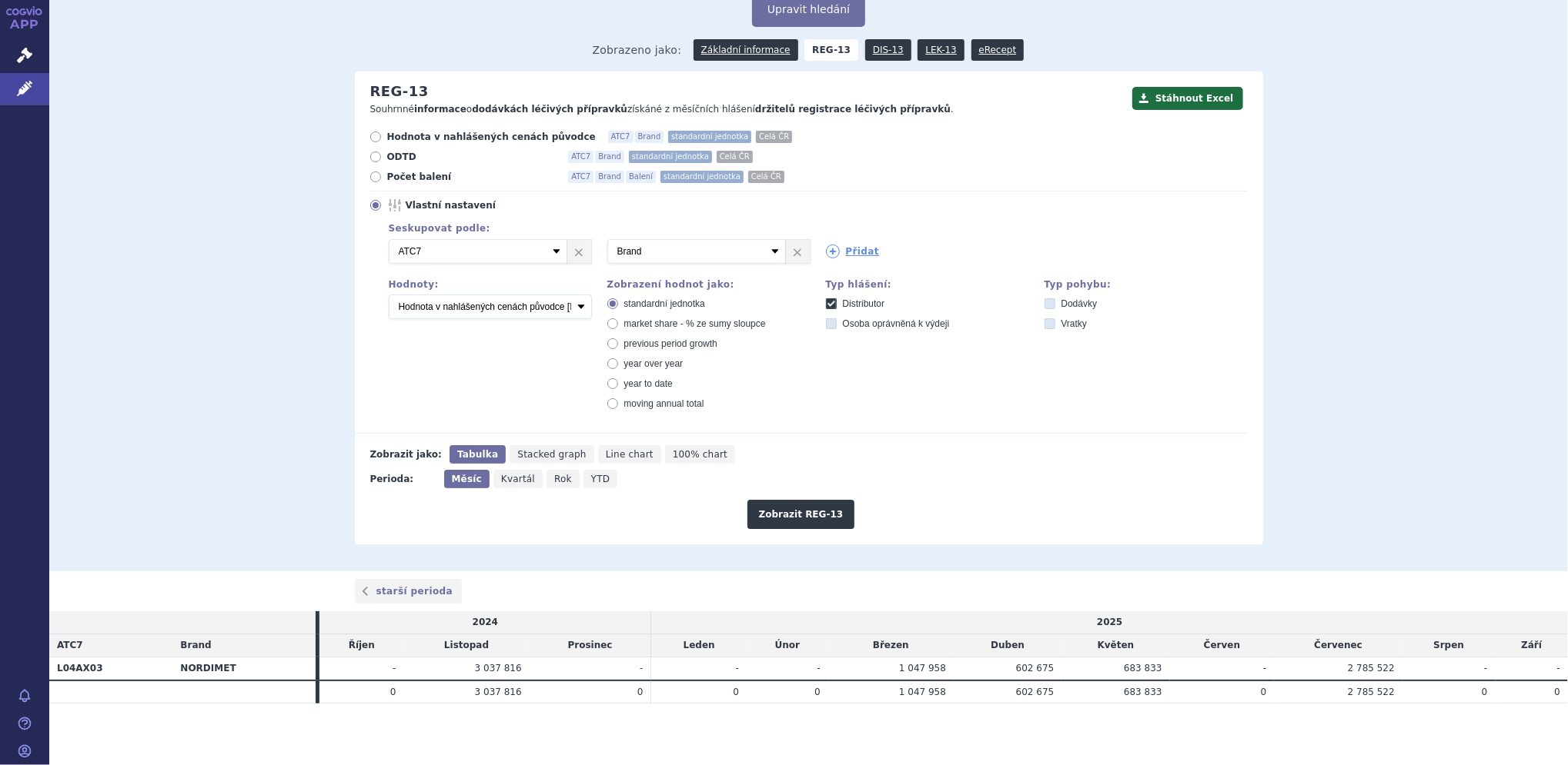
click at [369, 170] on div "Hodnota v nahlášených cenách původce ATC7 Brand standardní jednotka Celá ČR ODT…" at bounding box center [801, 281] width 893 height 303
click at [370, 176] on icon at bounding box center [376, 177] width 11 height 11
click at [372, 176] on input "Počet balení ATC7 Brand Balení standardní jednotka Celá ČR" at bounding box center [376, 179] width 10 height 10
radio input "true"
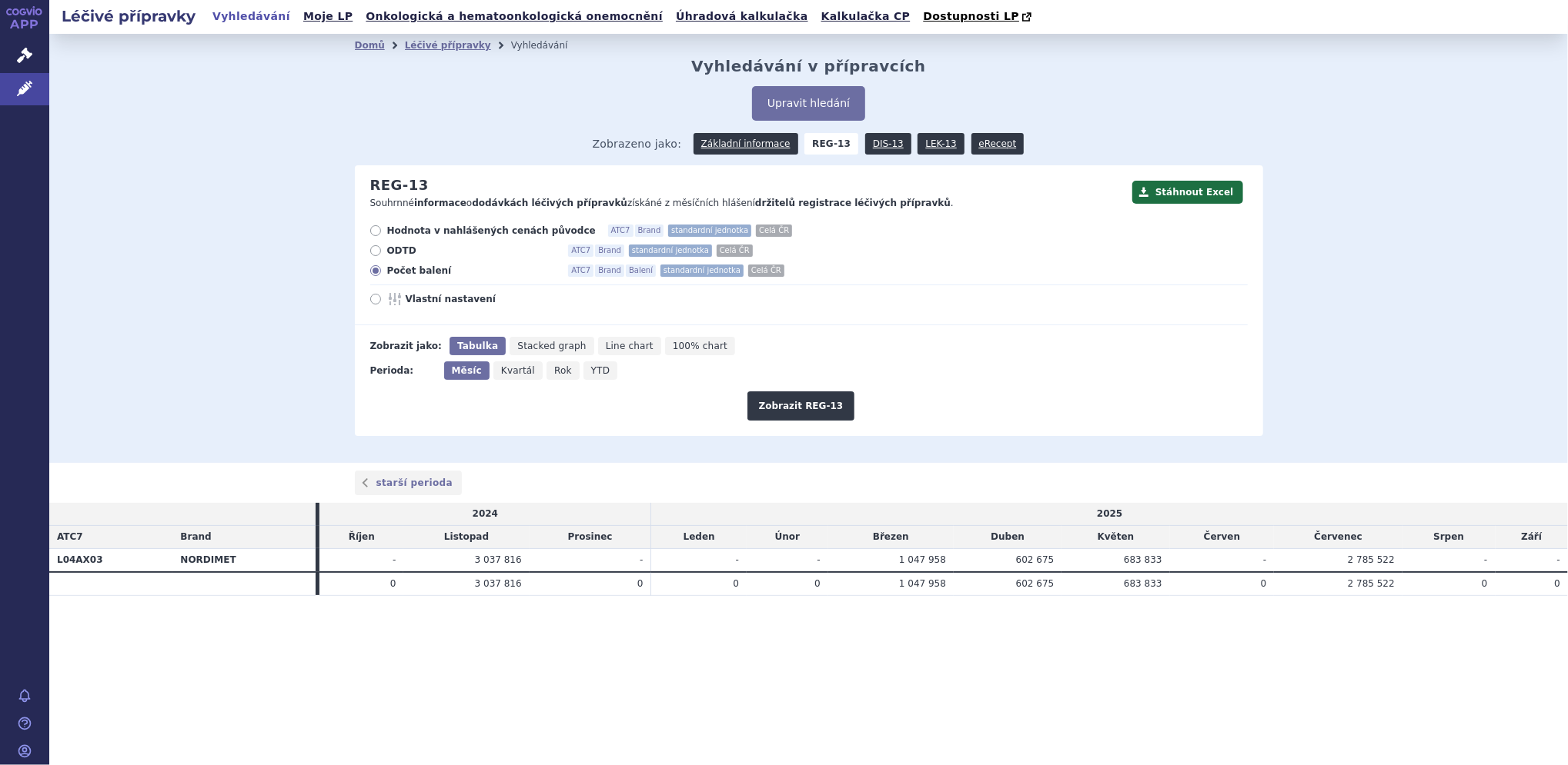
scroll to position [0, 0]
click at [875, 146] on link "DIS-13" at bounding box center [888, 143] width 46 height 21
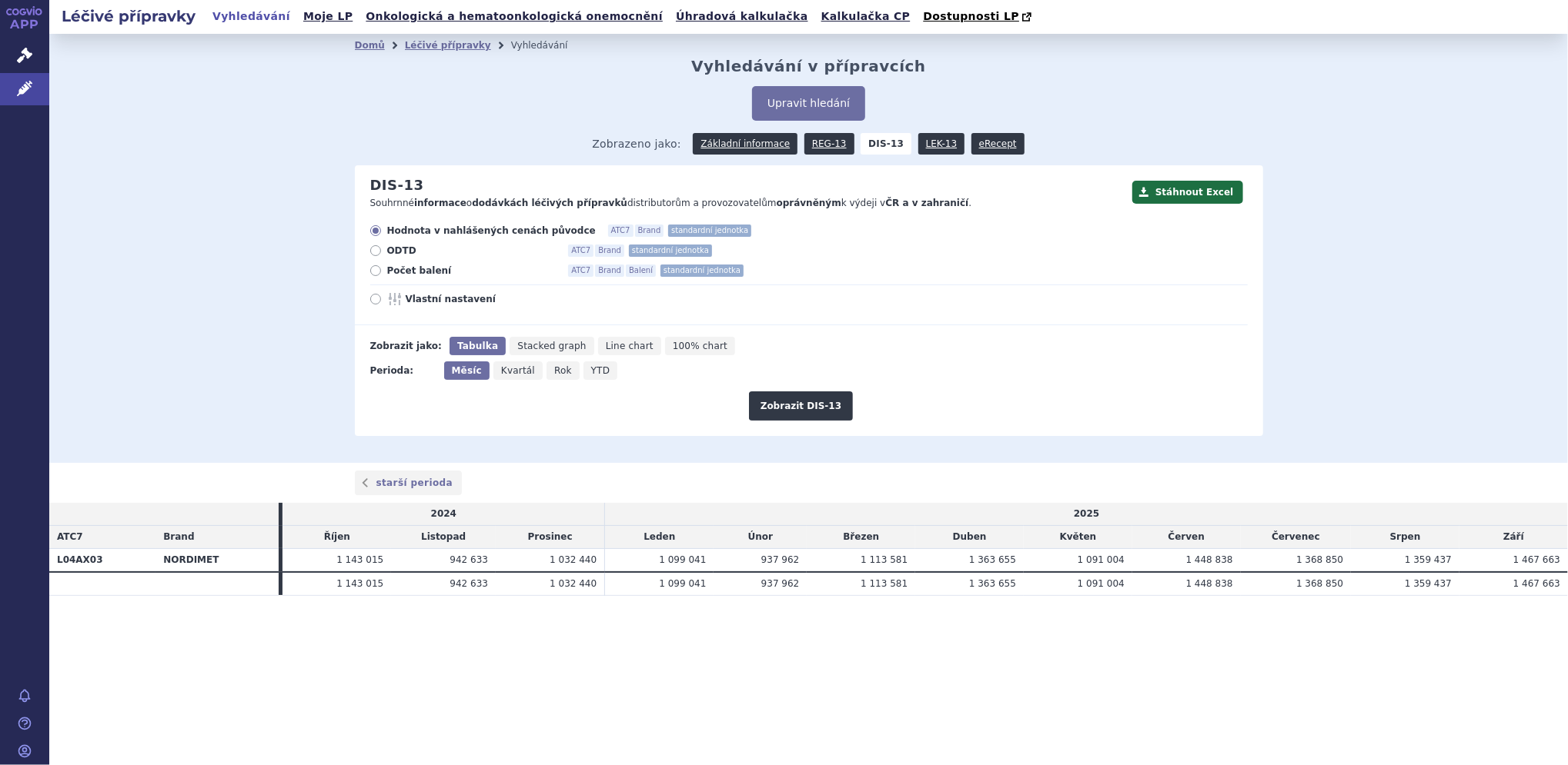
click at [373, 299] on icon at bounding box center [376, 300] width 11 height 11
click at [373, 299] on input "Vlastní nastavení" at bounding box center [376, 301] width 10 height 10
radio input "true"
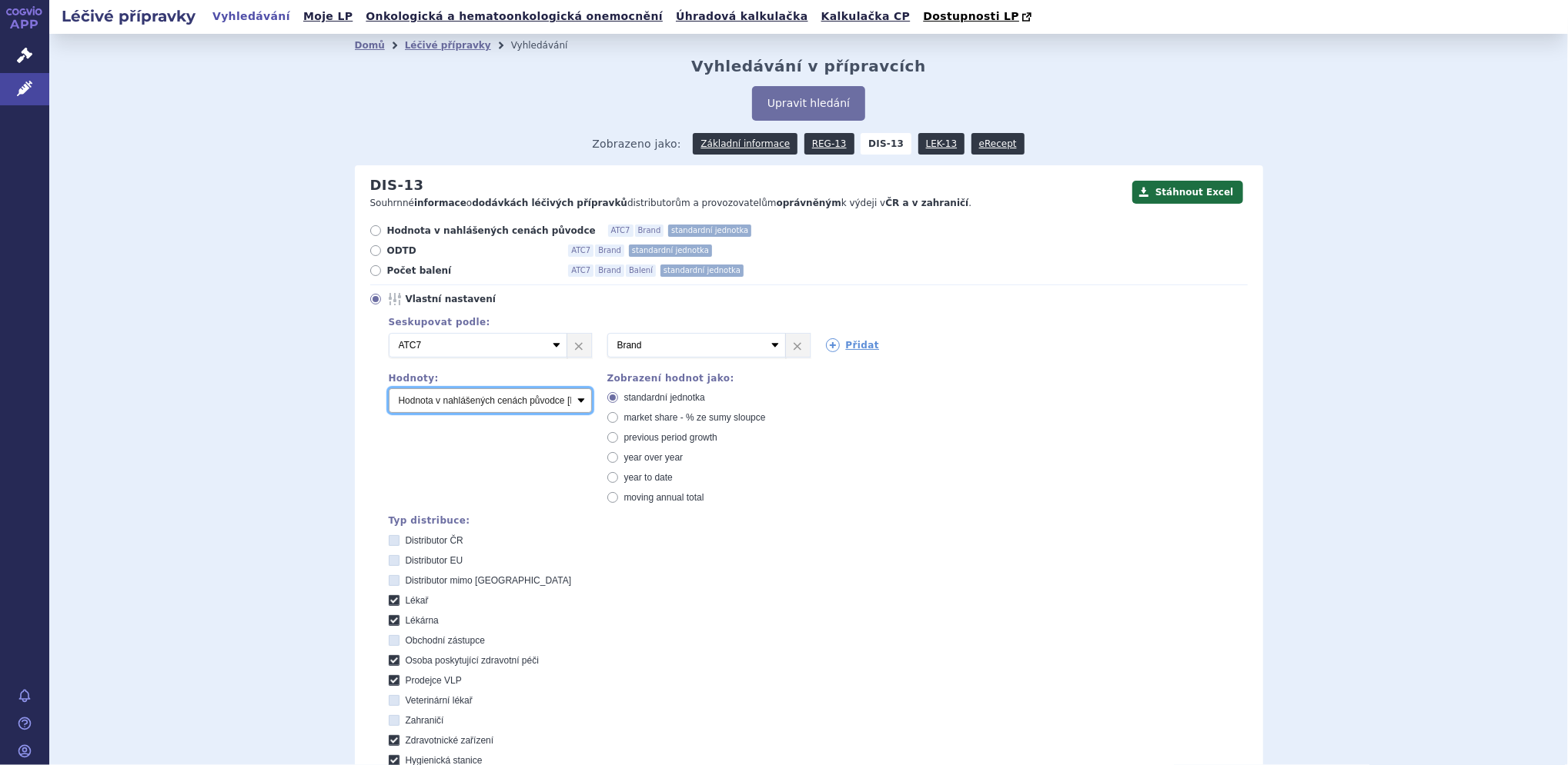
click at [459, 398] on select "Počet balení Hodnota v nahlášených cenách původce [DIS-13] Hodnota v maximálníc…" at bounding box center [490, 401] width 203 height 24
select select "packages"
click at [389, 389] on select "Počet balení Hodnota v nahlášených cenách původce [DIS-13] Hodnota v maximálníc…" at bounding box center [490, 401] width 203 height 24
click at [389, 597] on icon at bounding box center [395, 601] width 11 height 11
click at [390, 597] on input "Lékař" at bounding box center [395, 602] width 10 height 10
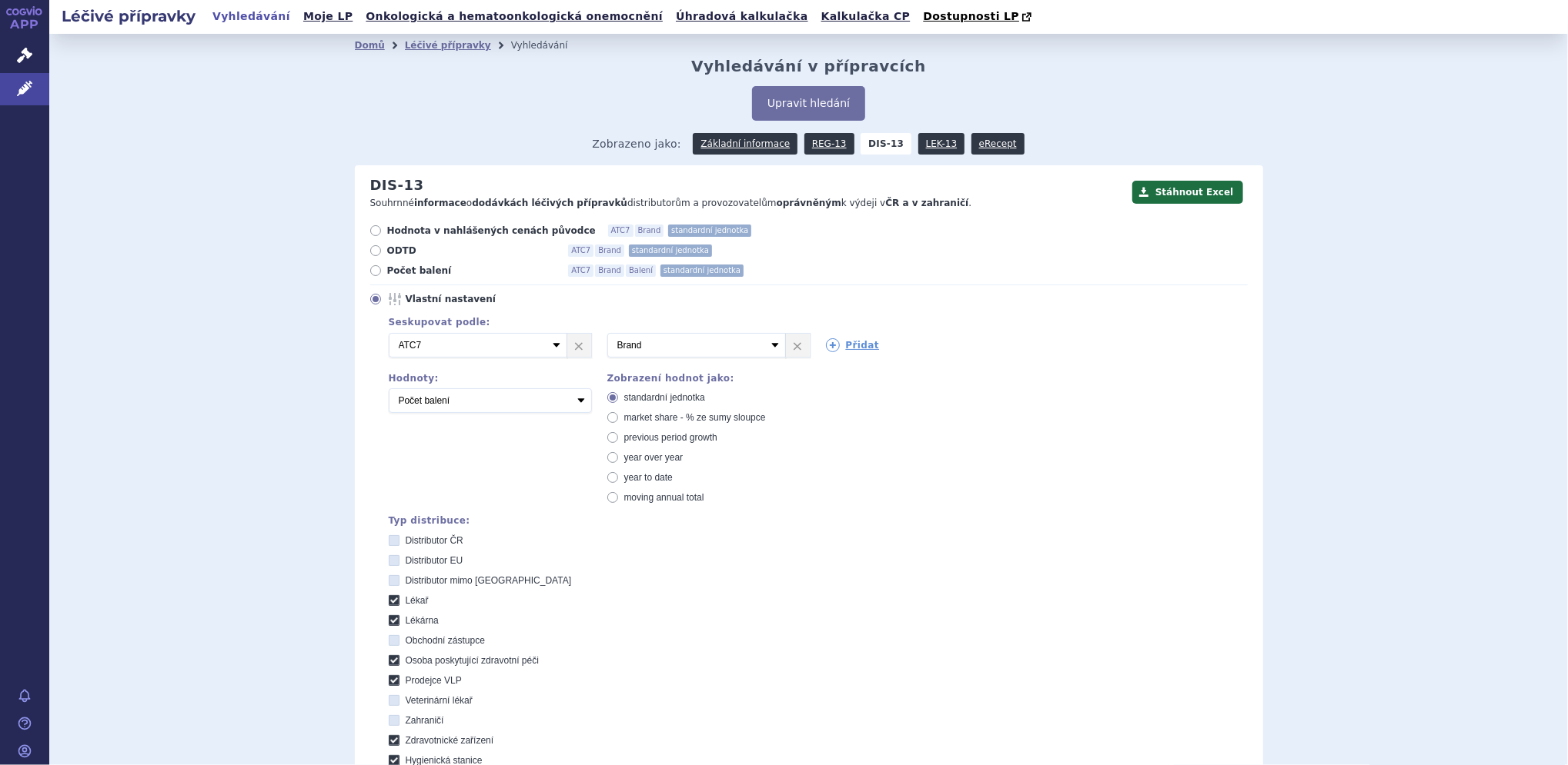
checkbox input "false"
click at [389, 625] on icon at bounding box center [395, 621] width 11 height 11
click at [390, 625] on input "Lékárna" at bounding box center [395, 623] width 10 height 10
checkbox input "false"
click at [389, 664] on icon at bounding box center [395, 661] width 11 height 11
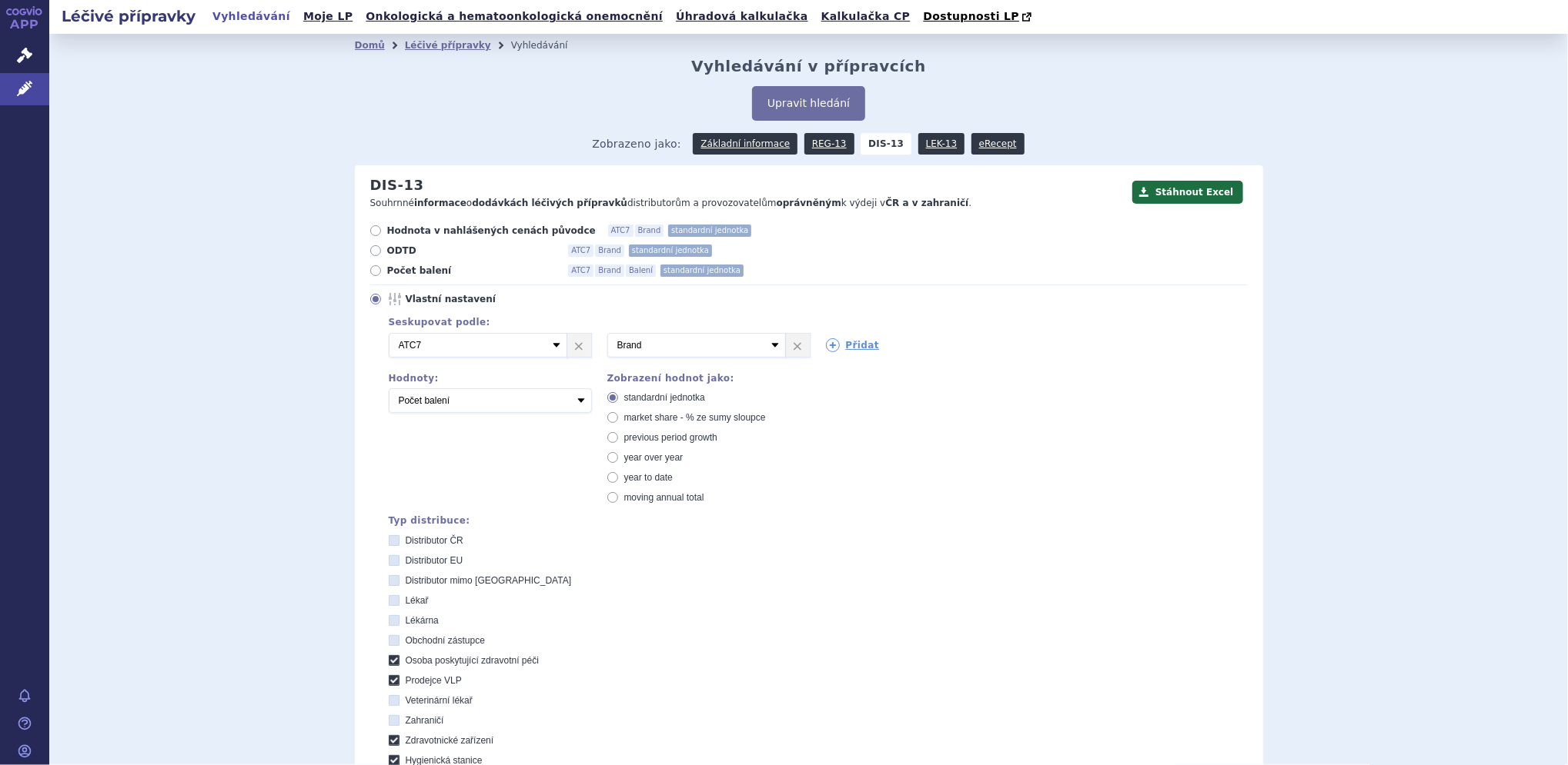
click at [390, 664] on péči "Osoba poskytující zdravotní péči" at bounding box center [395, 662] width 10 height 10
checkbox péči "false"
click at [389, 680] on icon at bounding box center [395, 681] width 11 height 11
click at [390, 680] on VLP "Prodejce VLP" at bounding box center [395, 682] width 10 height 10
checkbox VLP "false"
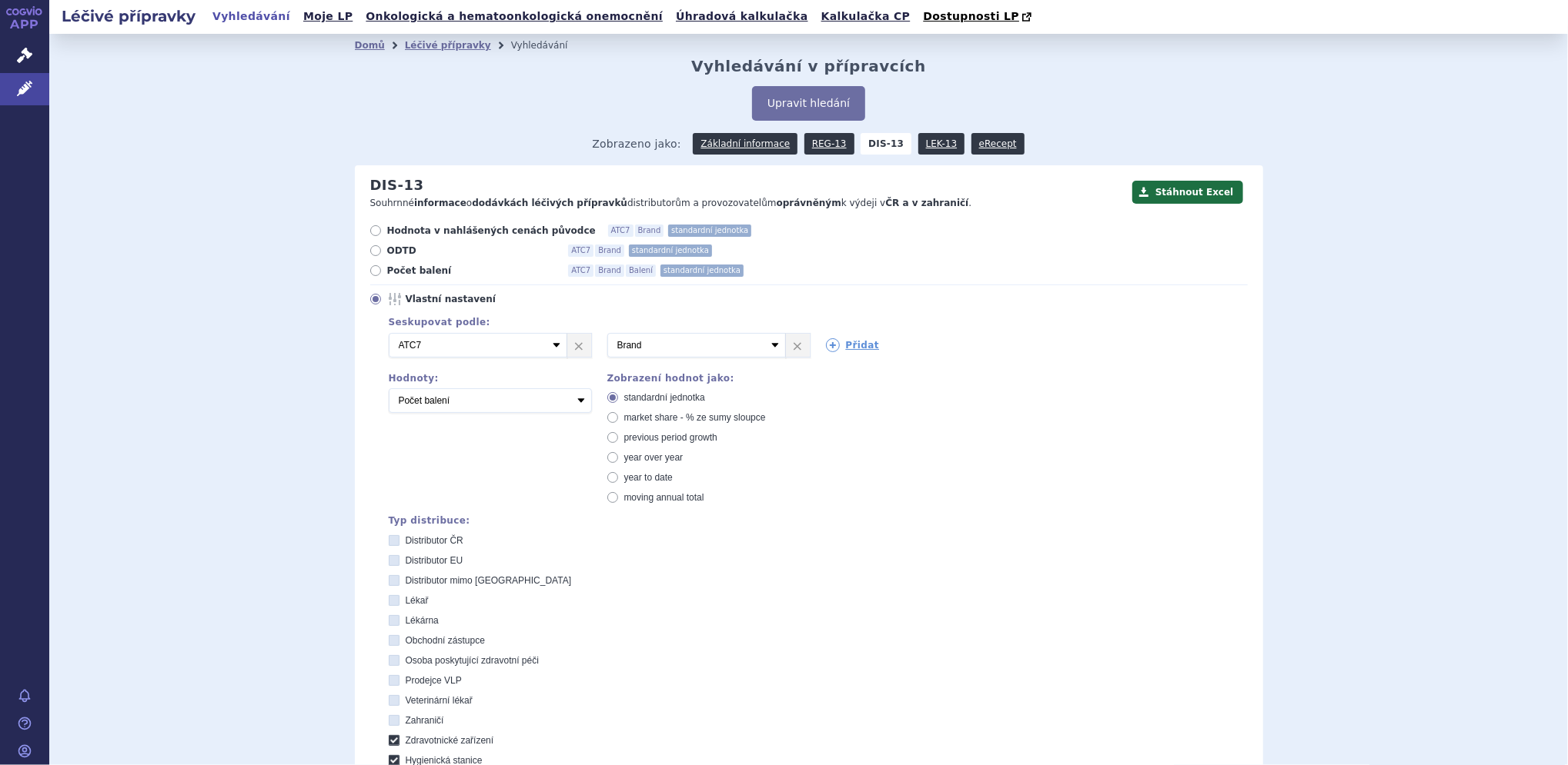
click at [389, 744] on icon at bounding box center [395, 741] width 11 height 11
click at [390, 744] on zařízení "Zdravotnické zařízení" at bounding box center [395, 742] width 10 height 10
checkbox zařízení "false"
click at [389, 762] on icon at bounding box center [395, 761] width 11 height 11
click at [390, 762] on stanice "Hygienická stanice" at bounding box center [395, 763] width 10 height 10
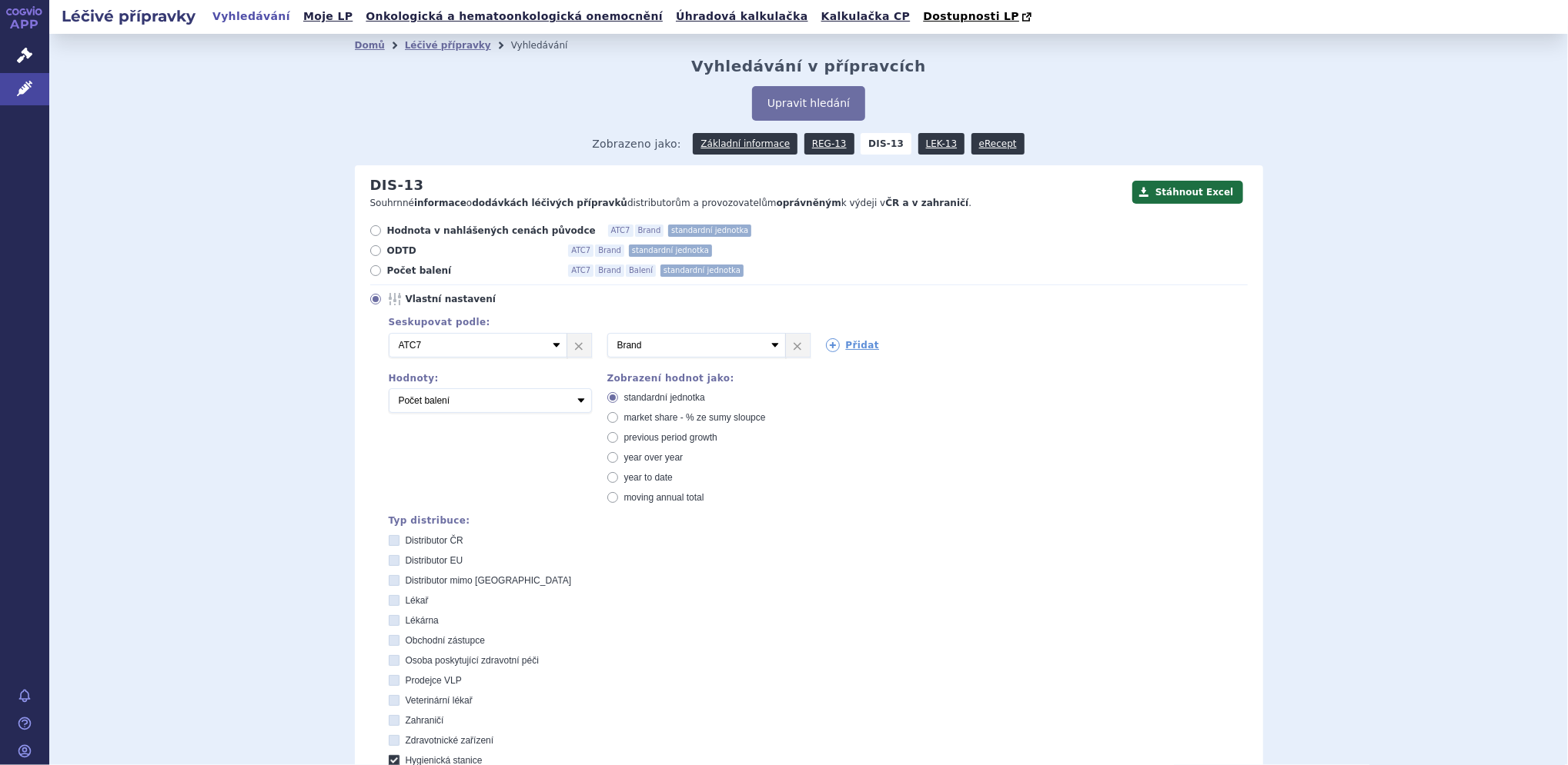
checkbox stanice "false"
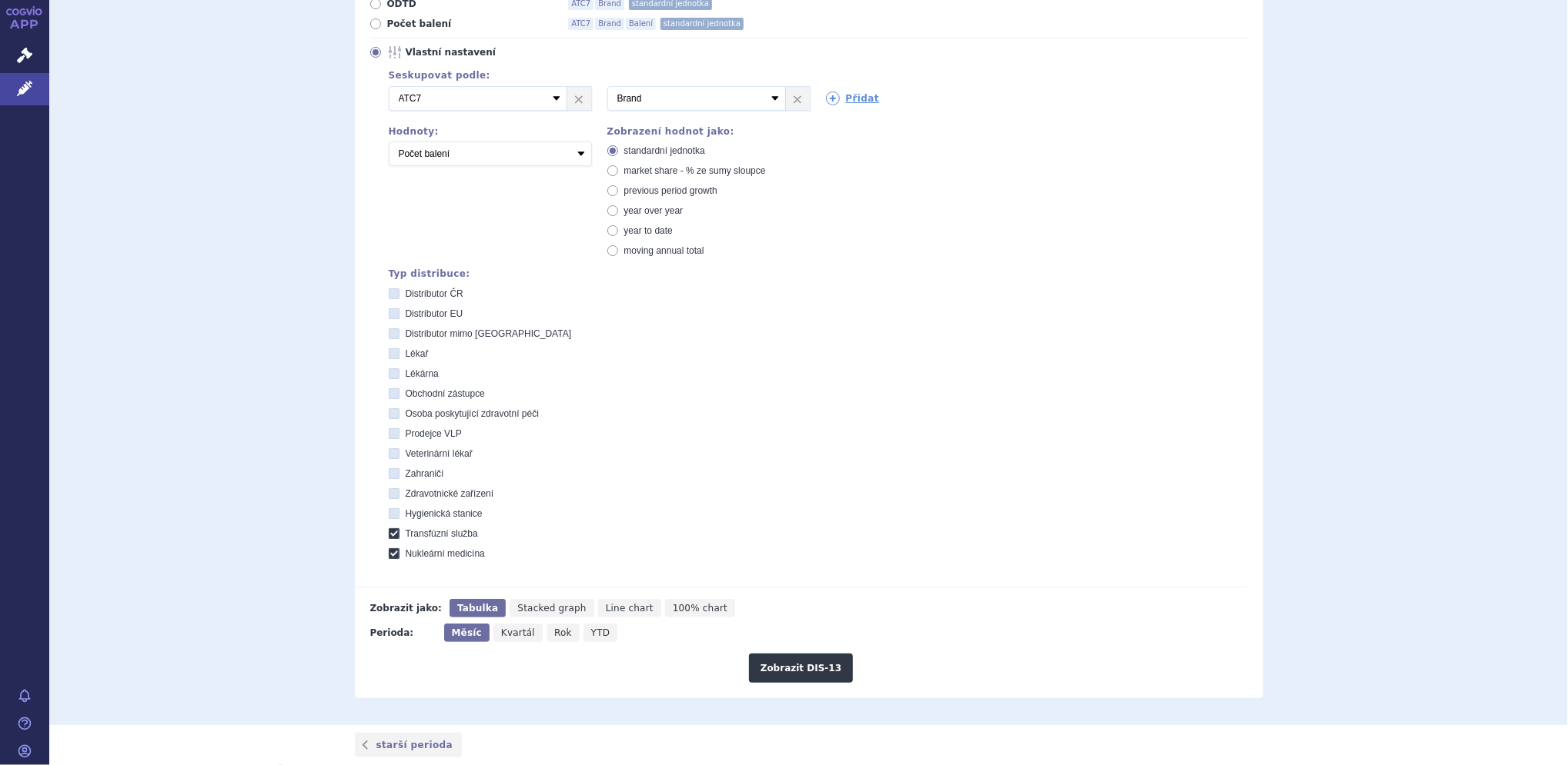
scroll to position [248, 0]
click at [389, 532] on icon at bounding box center [395, 533] width 11 height 11
click at [390, 532] on služba "Transfúzní služba" at bounding box center [395, 534] width 10 height 10
checkbox služba "false"
click at [389, 554] on icon at bounding box center [395, 552] width 11 height 11
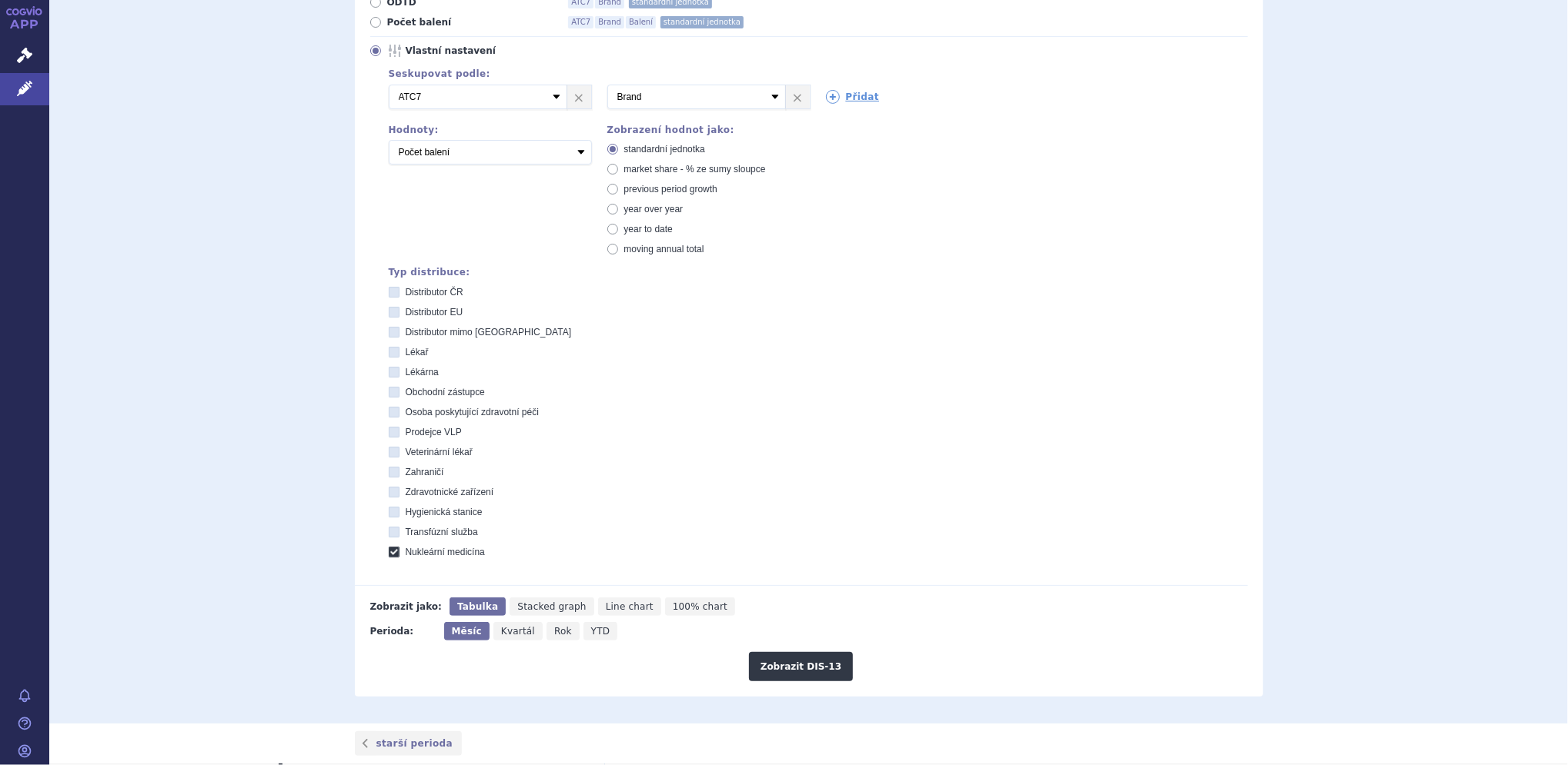
click at [390, 554] on medicína "Nukleární medicína" at bounding box center [395, 554] width 10 height 10
checkbox medicína "false"
click at [389, 317] on icon at bounding box center [395, 312] width 11 height 11
click at [390, 317] on EU "Distributor EU" at bounding box center [395, 314] width 10 height 10
checkbox EU "true"
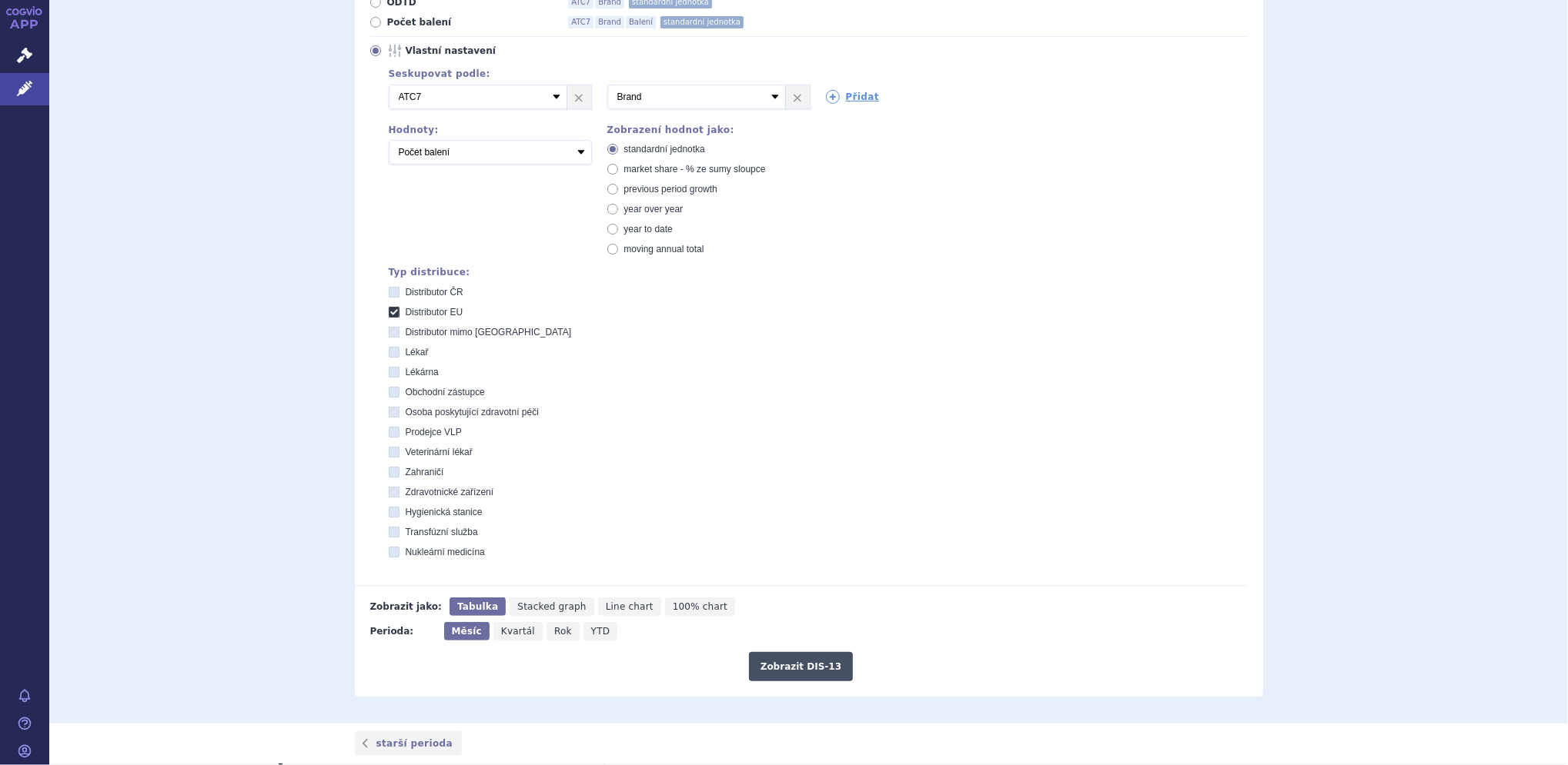
click at [791, 668] on button "Zobrazit DIS-13" at bounding box center [800, 666] width 104 height 29
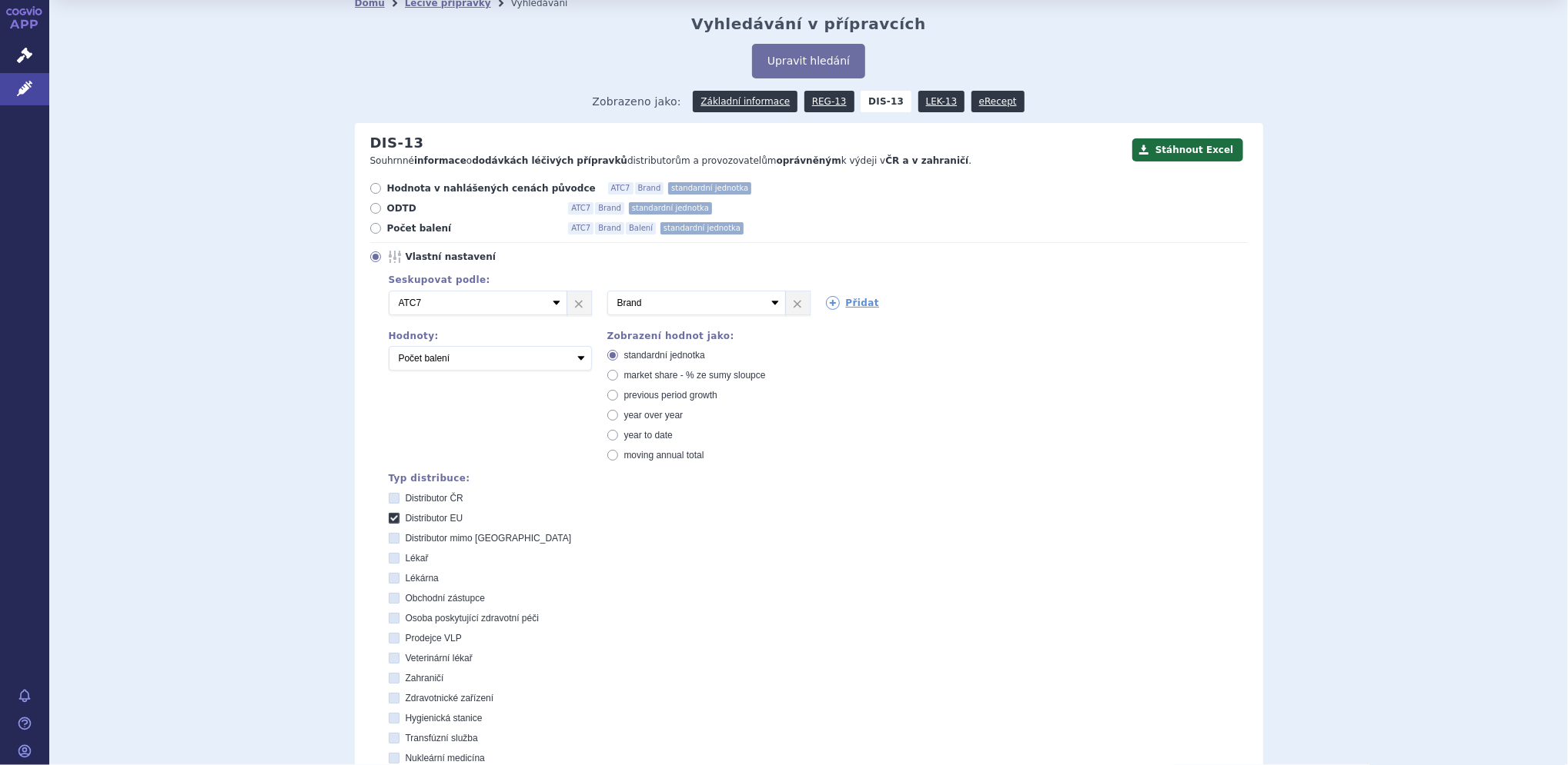
scroll to position [28, 0]
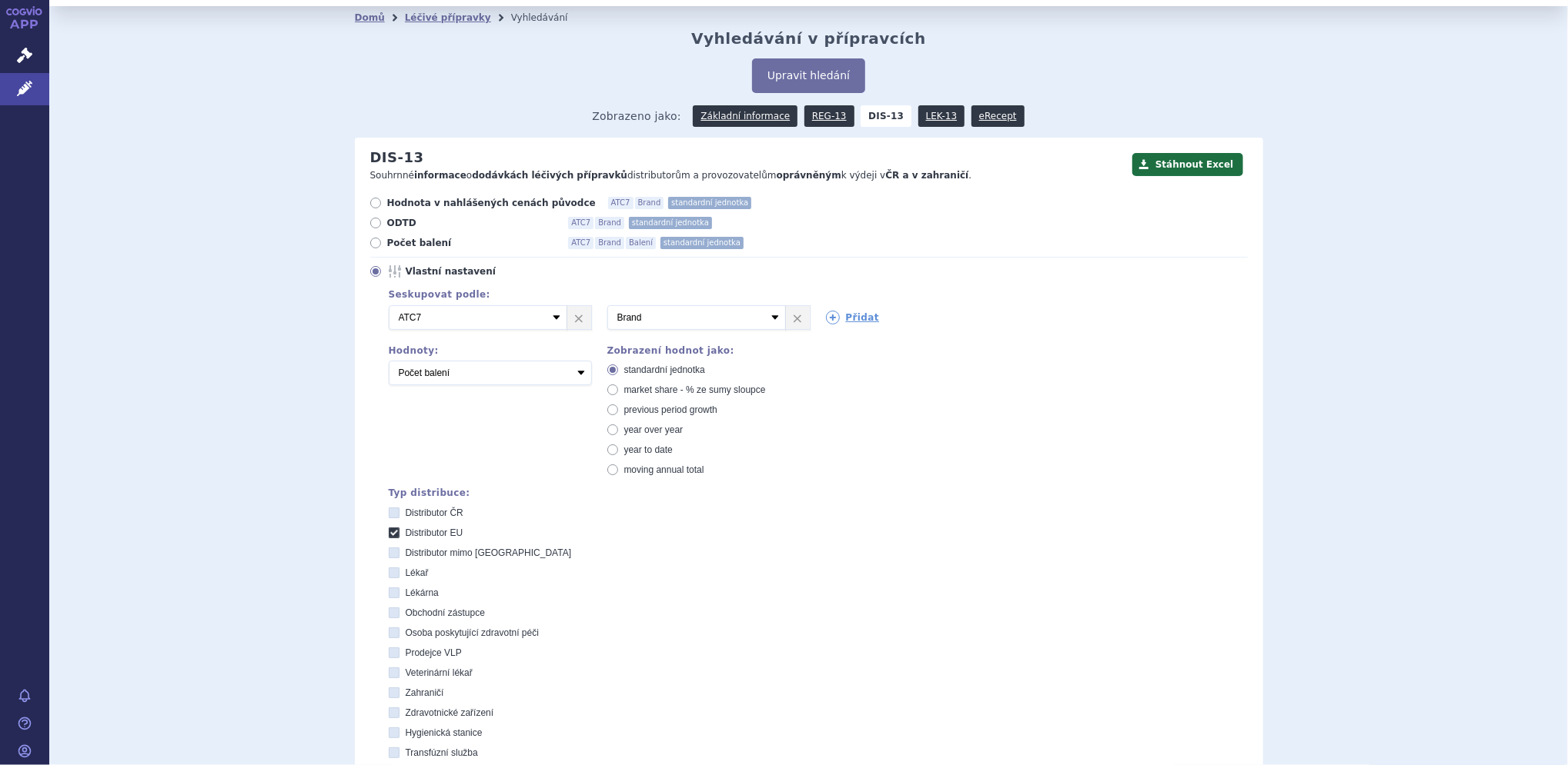
click at [389, 556] on icon at bounding box center [395, 553] width 11 height 11
click at [390, 556] on EU "Distributor mimo [GEOGRAPHIC_DATA]" at bounding box center [395, 555] width 10 height 10
checkbox EU "true"
click at [389, 530] on icon at bounding box center [395, 533] width 11 height 11
click at [390, 530] on EU "Distributor EU" at bounding box center [395, 535] width 10 height 10
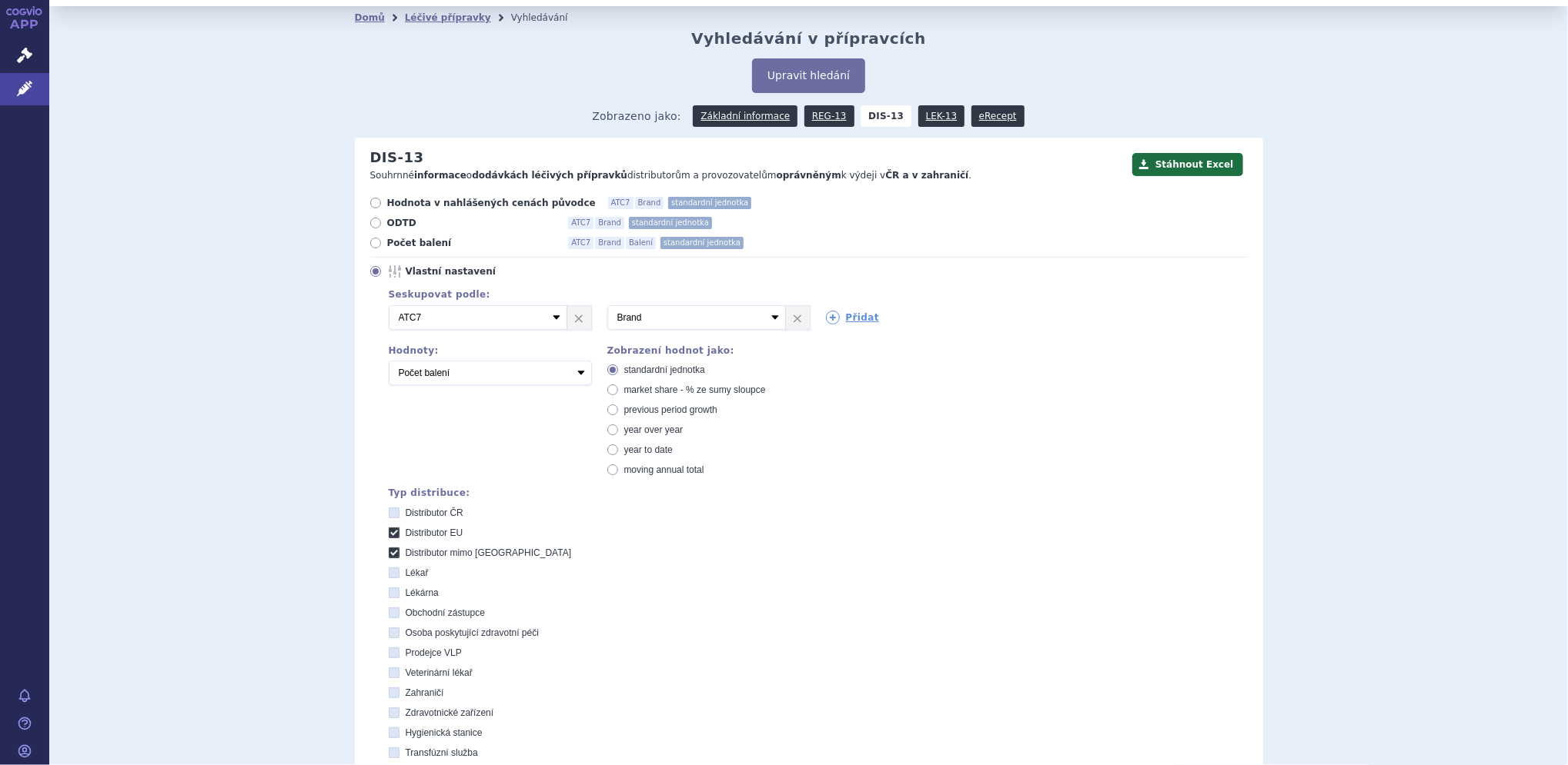
checkbox EU "false"
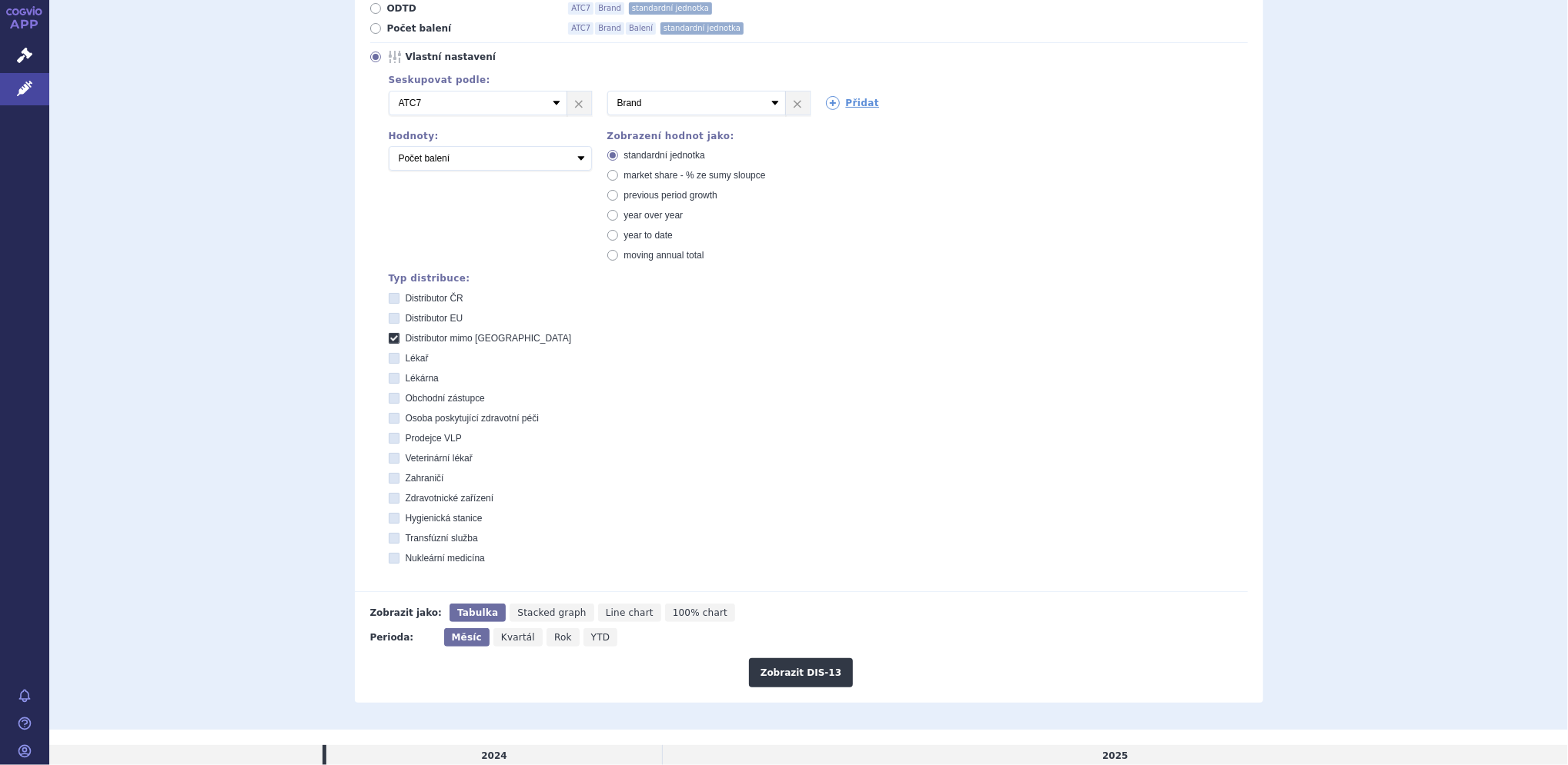
scroll to position [245, 0]
click at [768, 671] on button "Zobrazit DIS-13" at bounding box center [800, 670] width 104 height 29
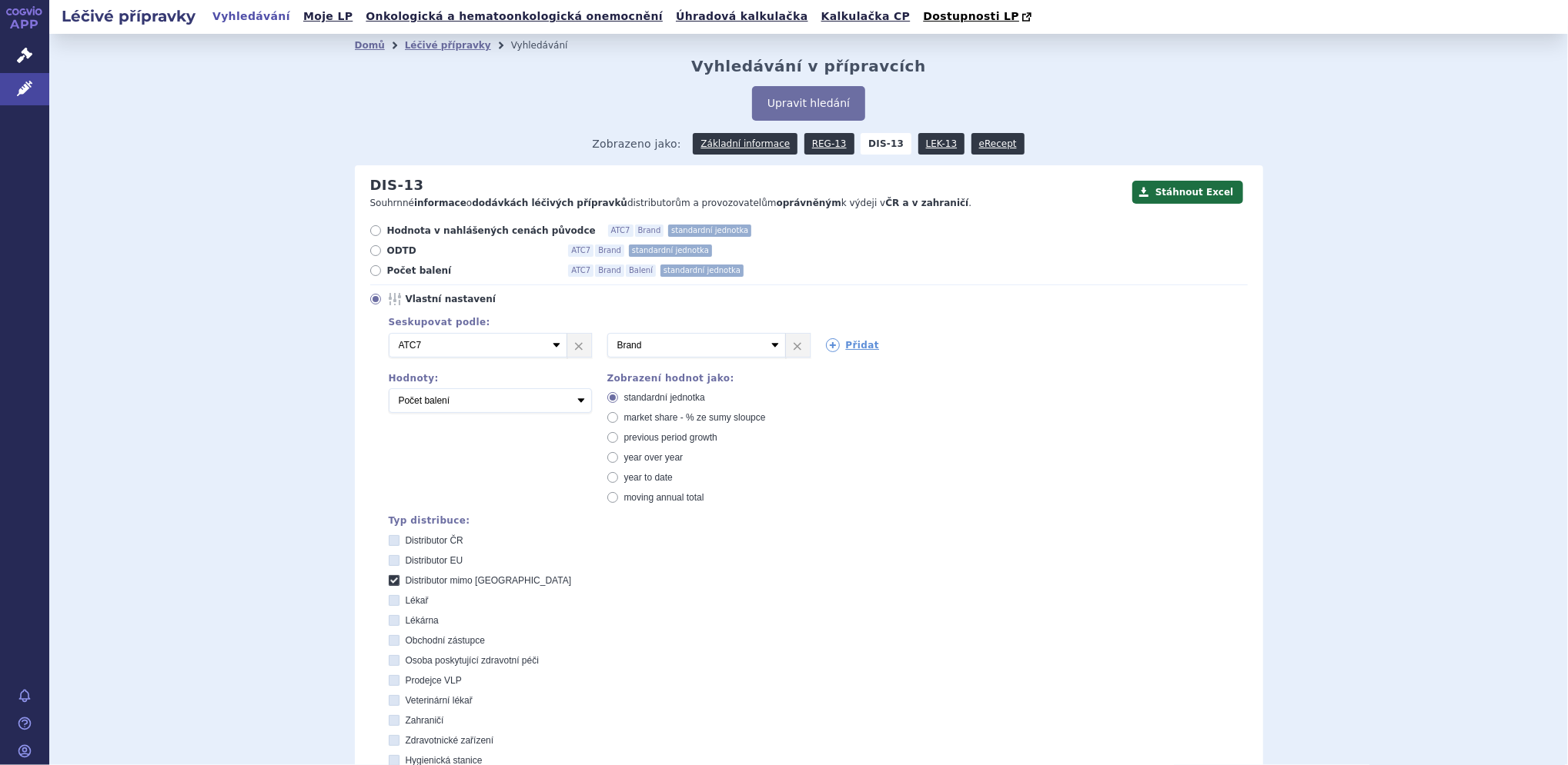
click at [389, 546] on icon at bounding box center [395, 541] width 11 height 11
click at [390, 546] on ČR "Distributor ČR" at bounding box center [395, 542] width 10 height 10
checkbox ČR "true"
click at [389, 582] on icon at bounding box center [395, 581] width 11 height 11
click at [390, 582] on EU "Distributor mimo [GEOGRAPHIC_DATA]" at bounding box center [395, 582] width 10 height 10
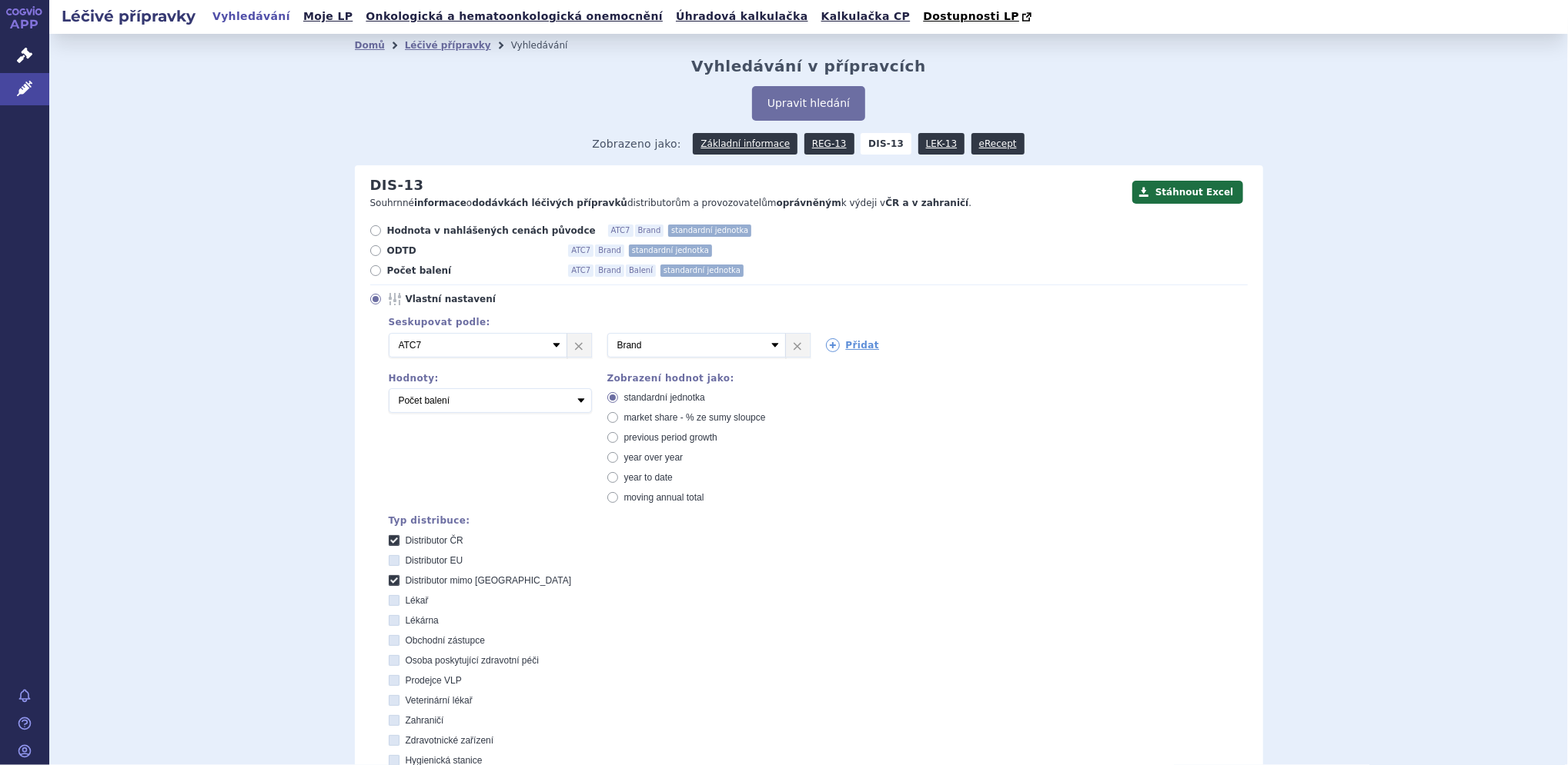
checkbox EU "false"
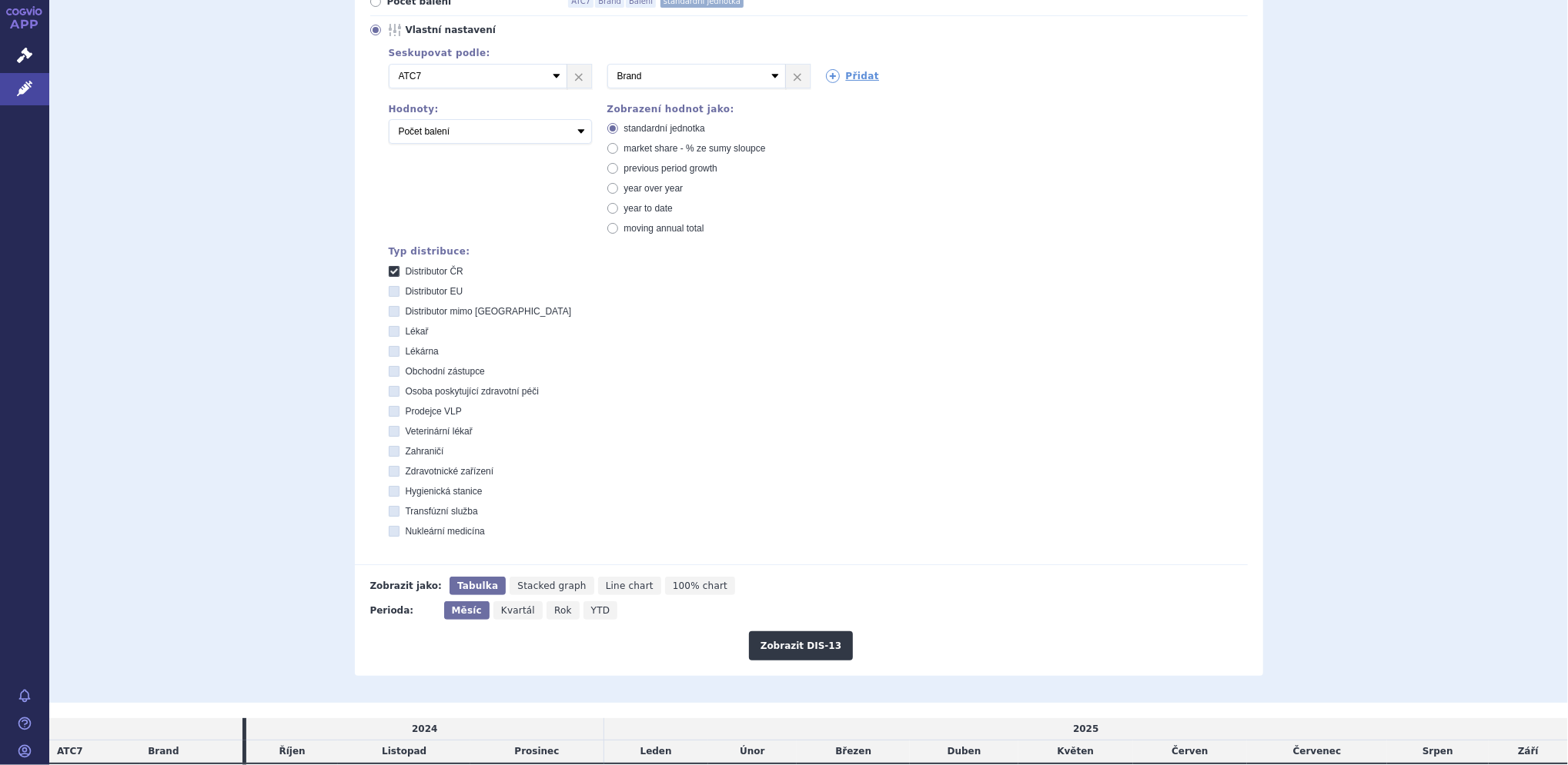
scroll to position [278, 0]
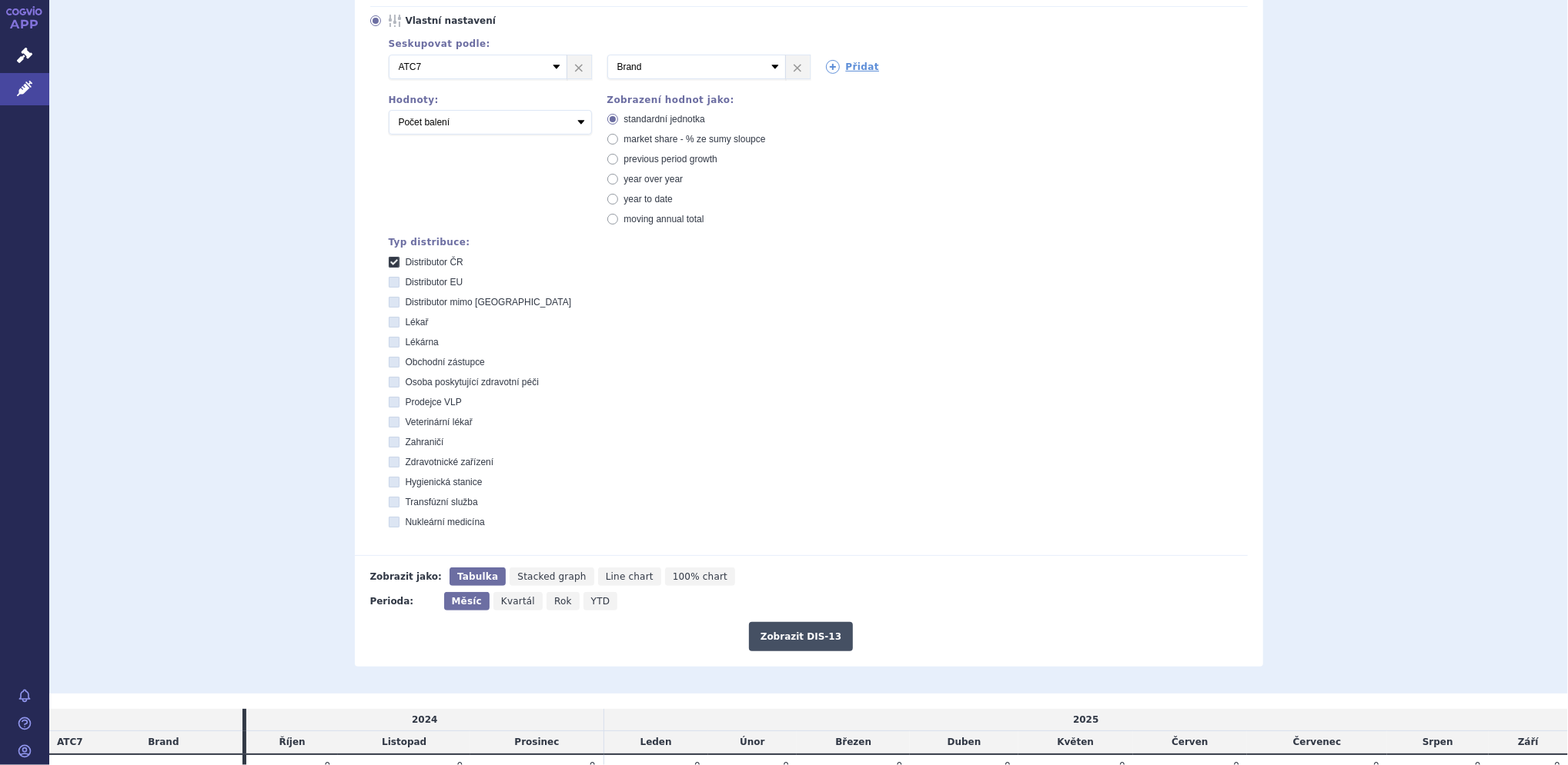
click at [803, 630] on button "Zobrazit DIS-13" at bounding box center [800, 636] width 104 height 29
